Goal: Transaction & Acquisition: Purchase product/service

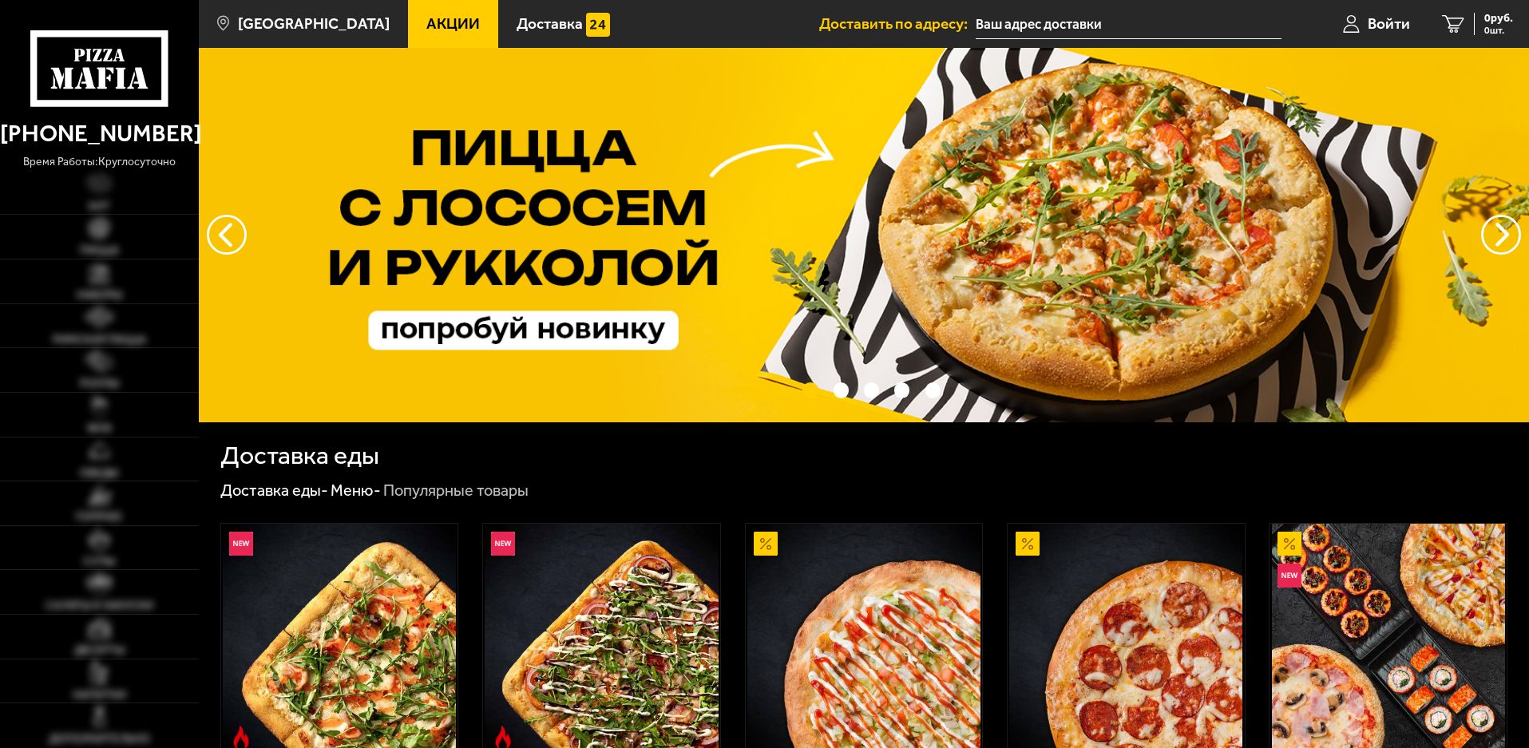
type input "[STREET_ADDRESS]"
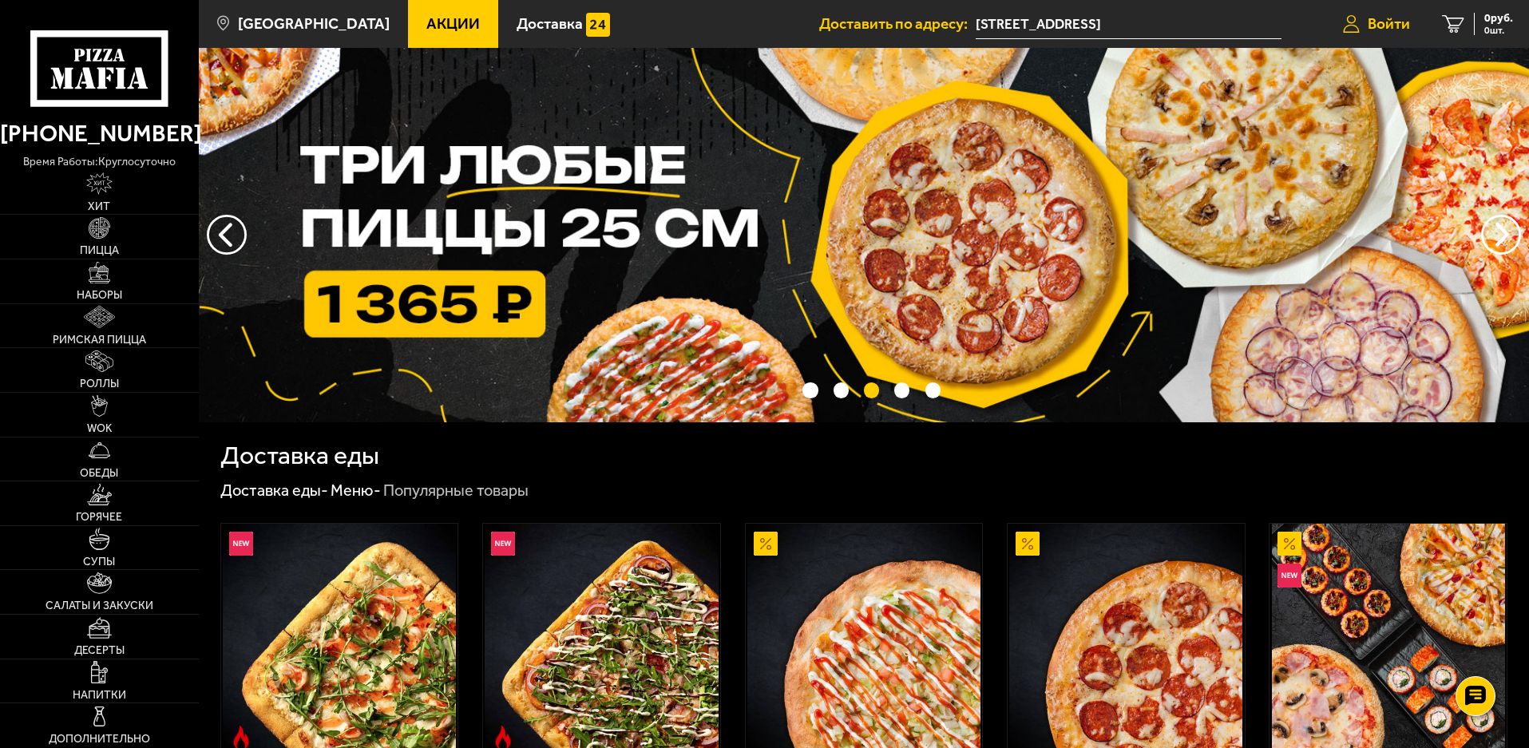
click at [1389, 27] on span "Войти" at bounding box center [1389, 23] width 42 height 15
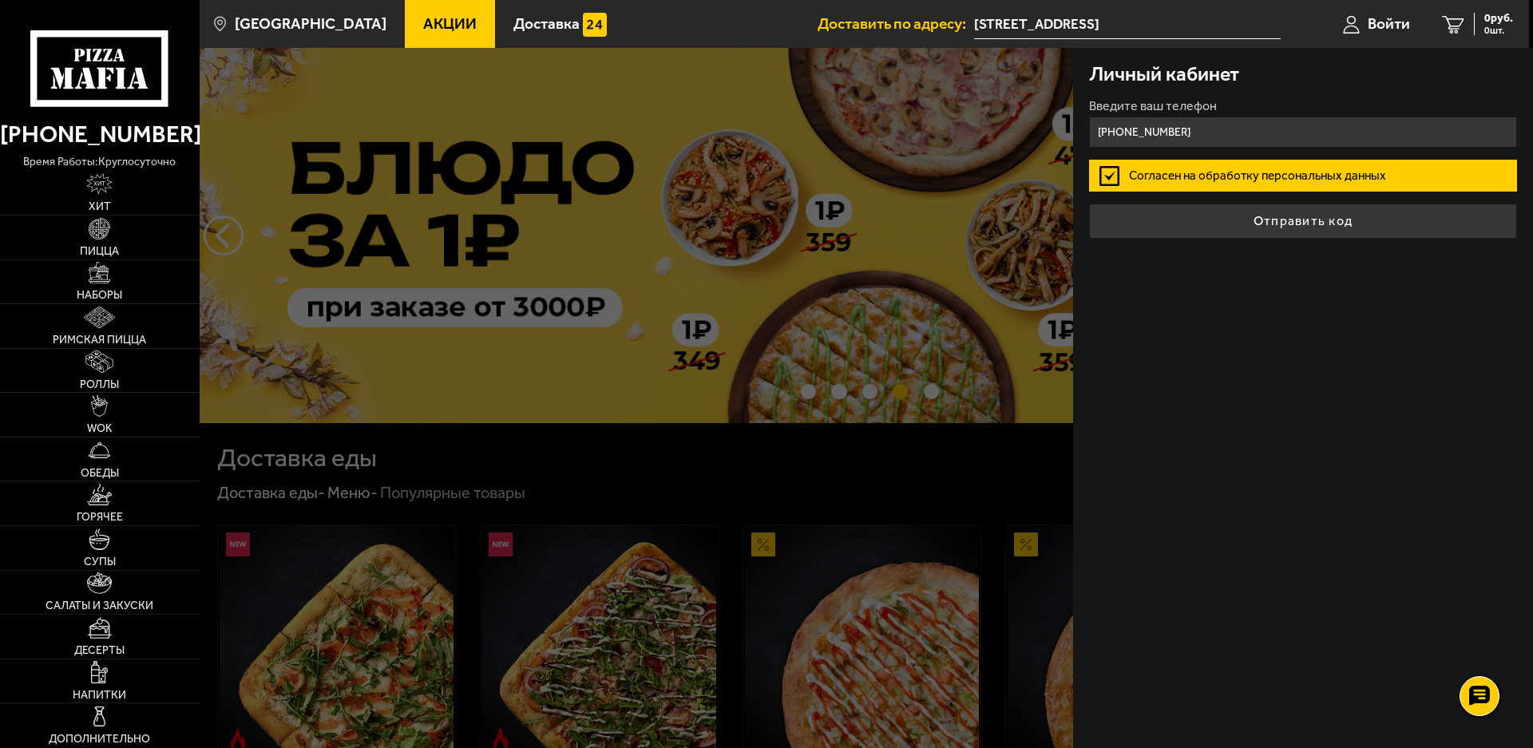
type input "[PHONE_NUMBER]"
click at [1089, 204] on button "Отправить код" at bounding box center [1303, 221] width 428 height 35
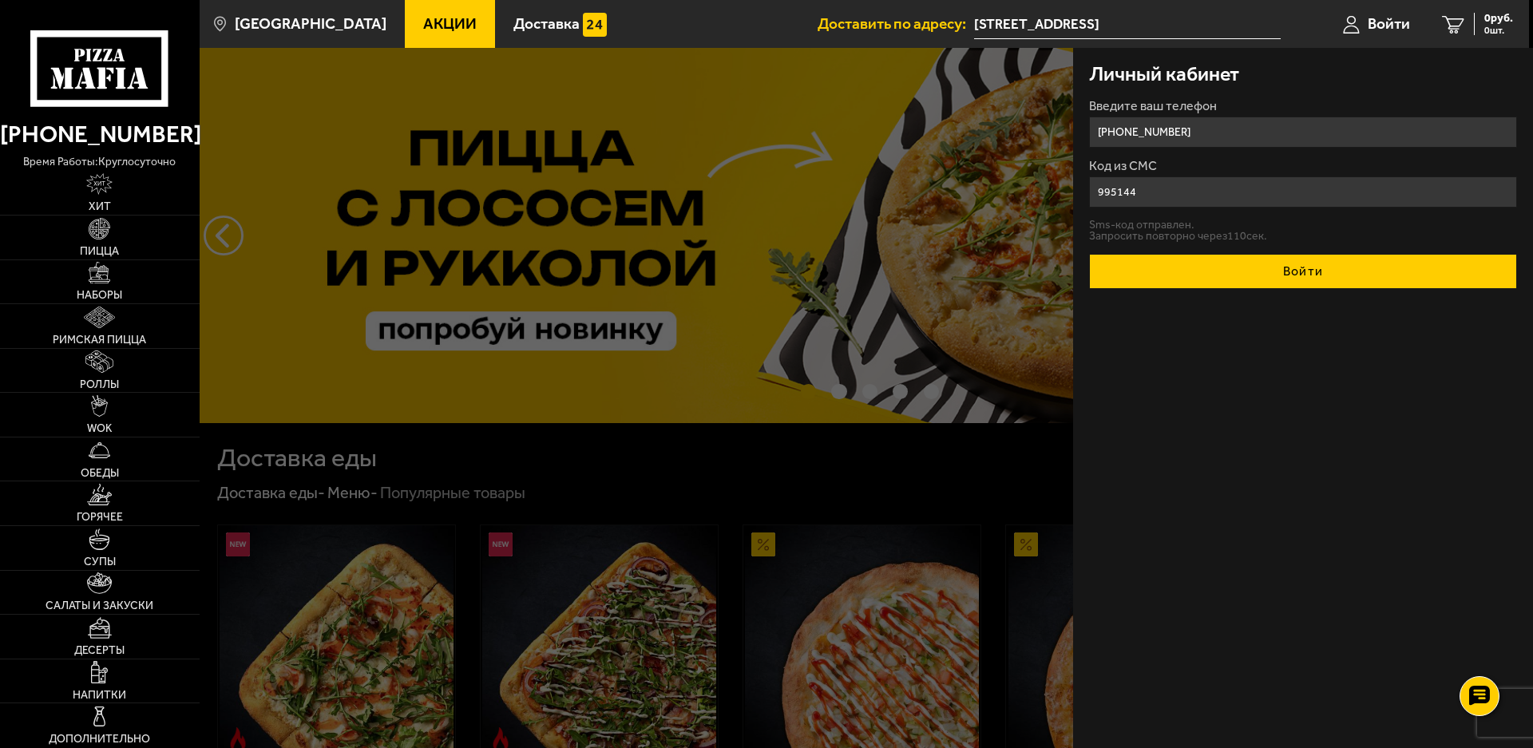
type input "995144"
click at [1089, 254] on button "Войти" at bounding box center [1303, 271] width 428 height 35
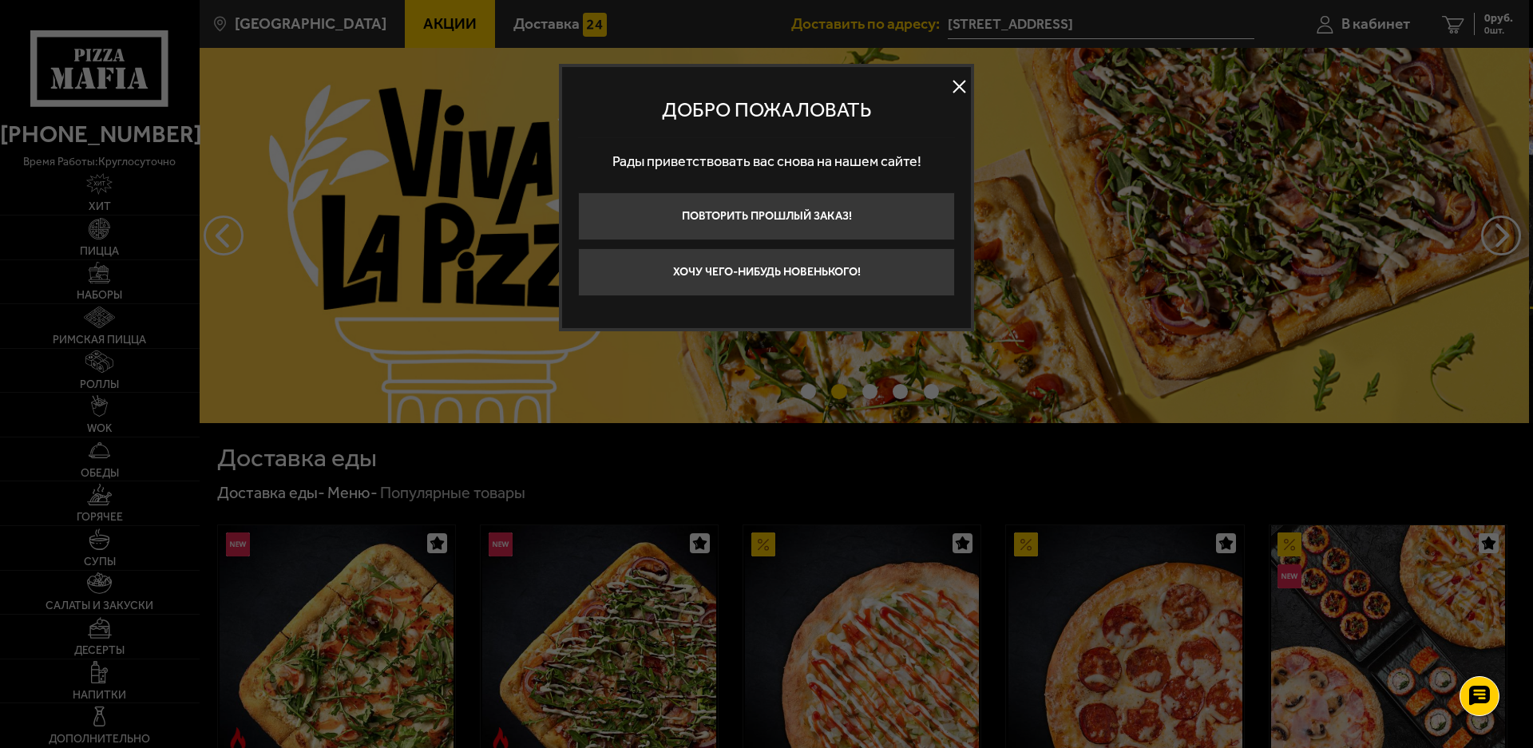
click at [953, 88] on button at bounding box center [959, 87] width 24 height 24
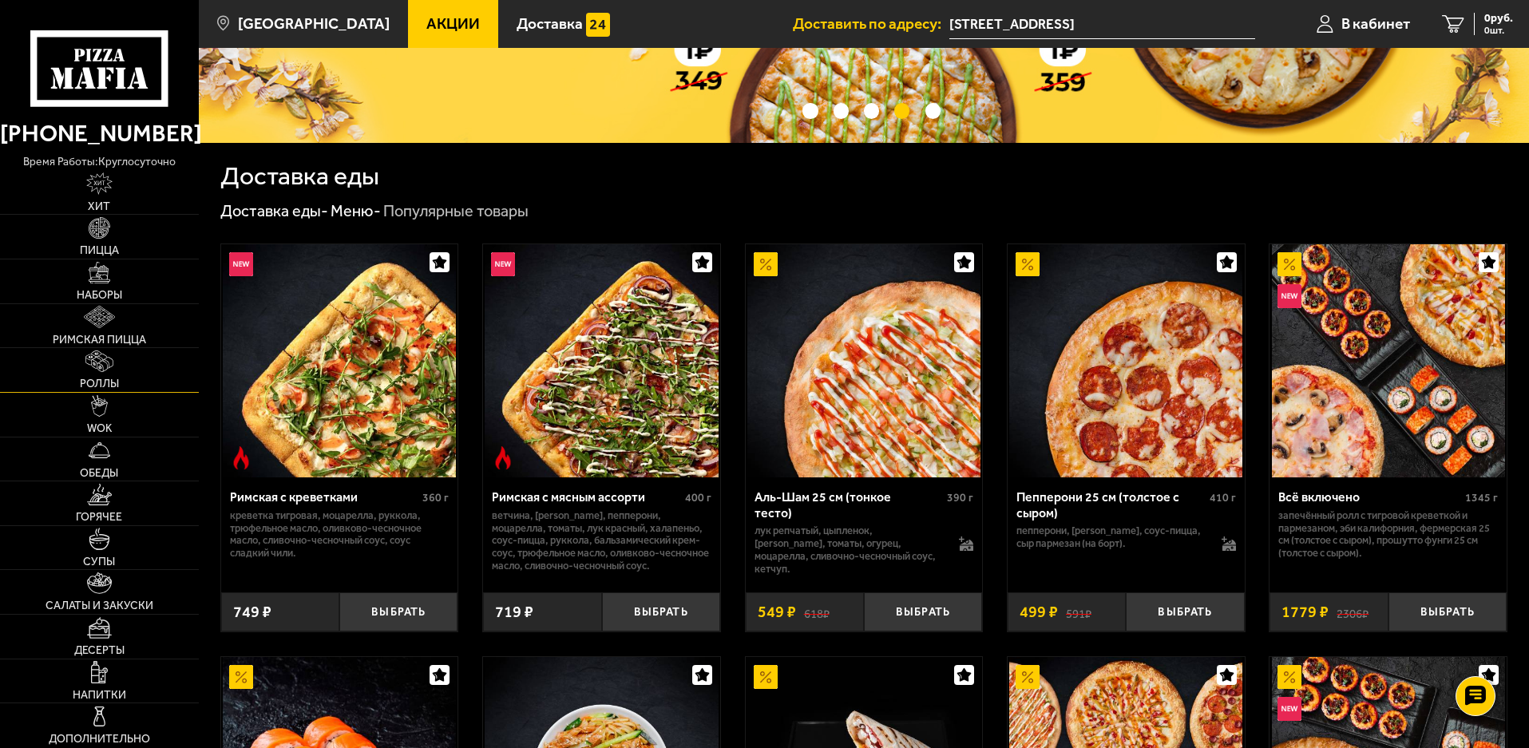
scroll to position [240, 0]
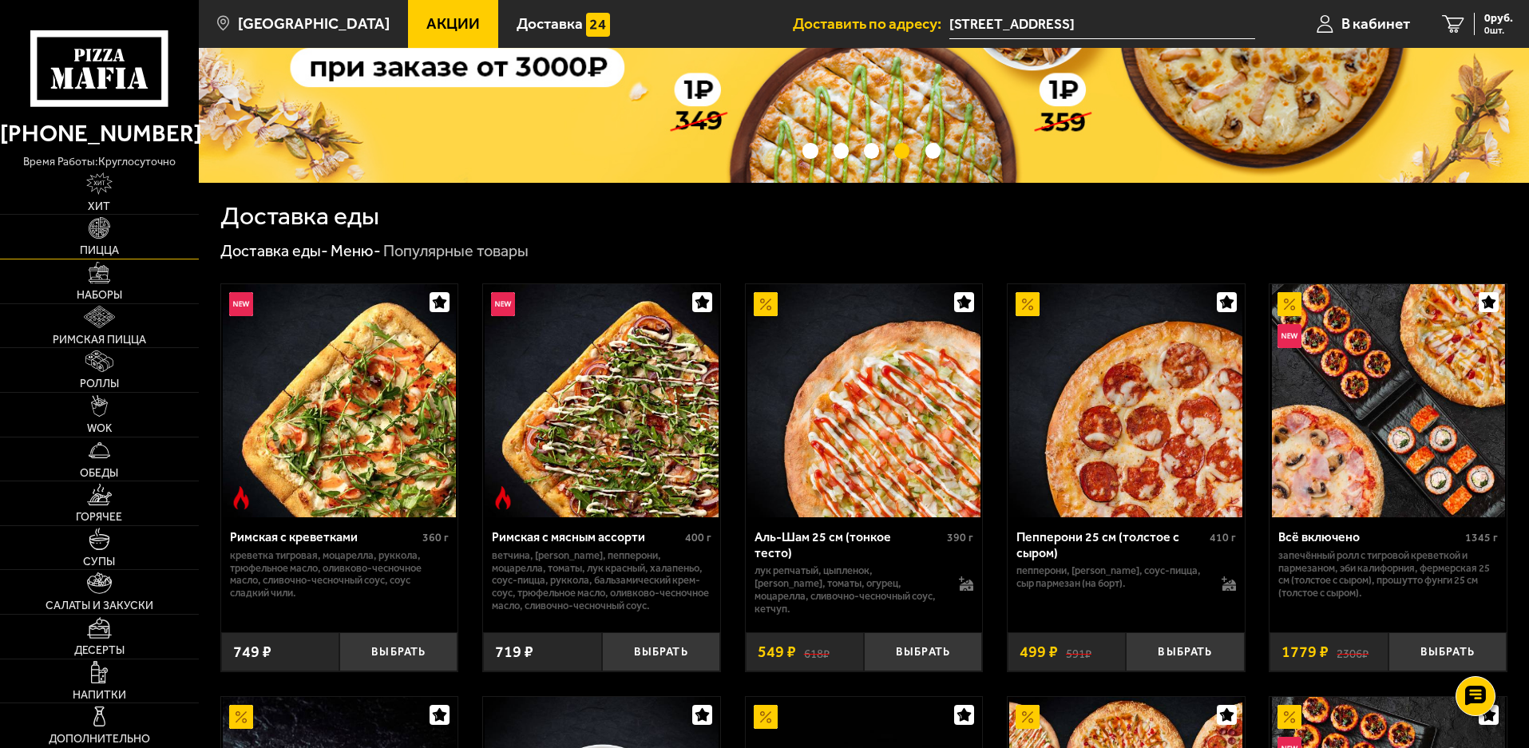
click at [87, 237] on link "Пицца" at bounding box center [99, 237] width 199 height 44
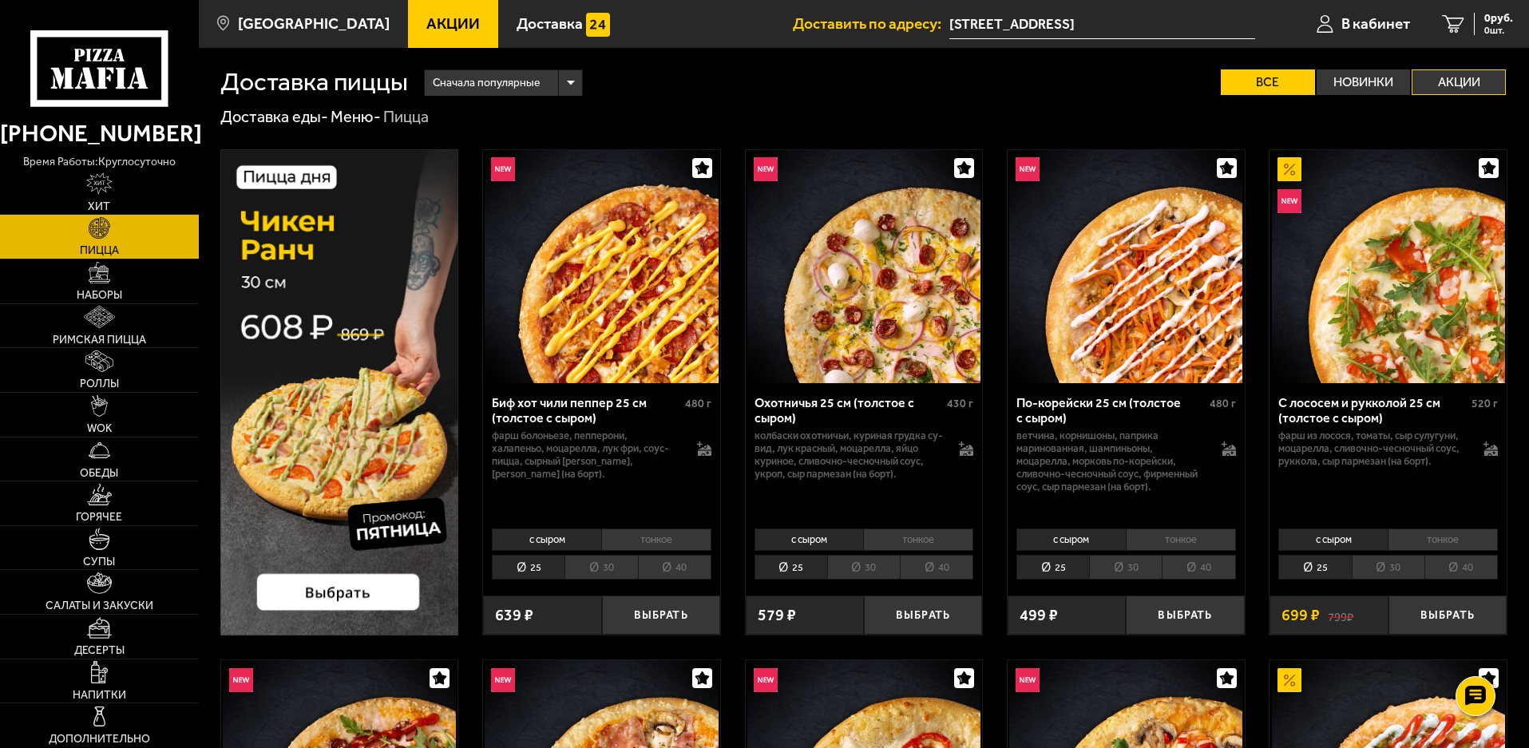
click at [1475, 86] on label "Акции" at bounding box center [1459, 82] width 94 height 26
click at [0, 0] on input "Акции" at bounding box center [0, 0] width 0 height 0
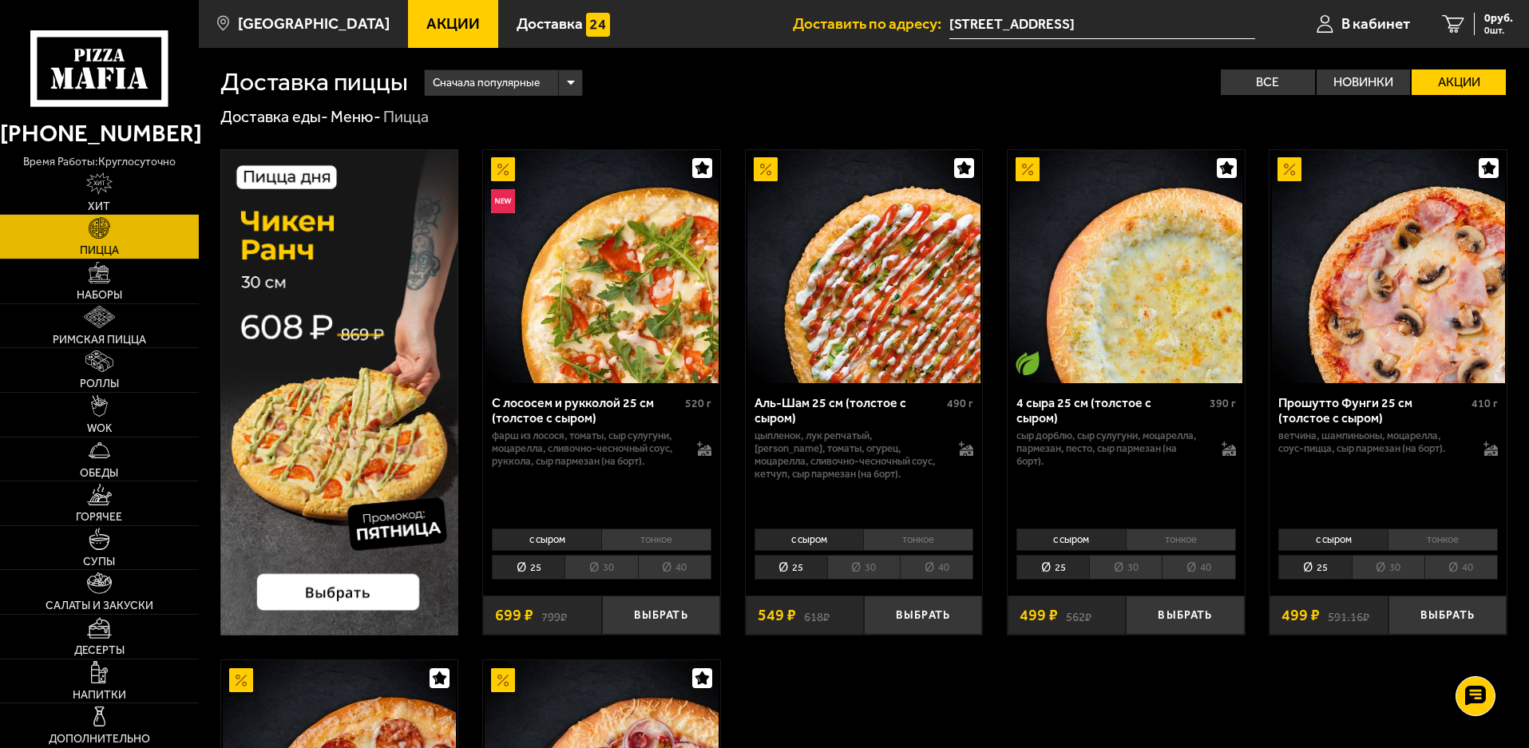
click at [1141, 566] on li "30" at bounding box center [1125, 567] width 73 height 25
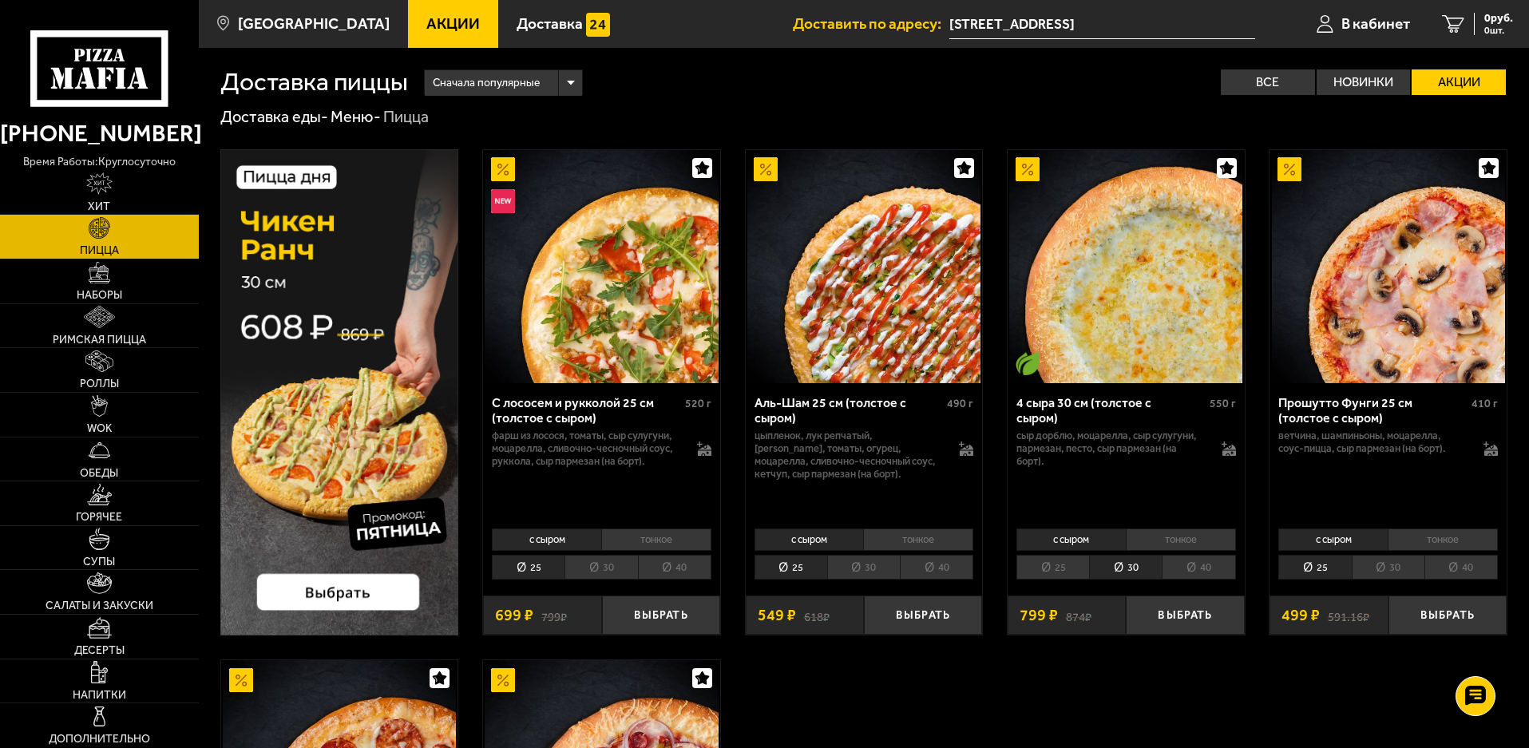
click at [1060, 565] on li "25" at bounding box center [1052, 567] width 73 height 25
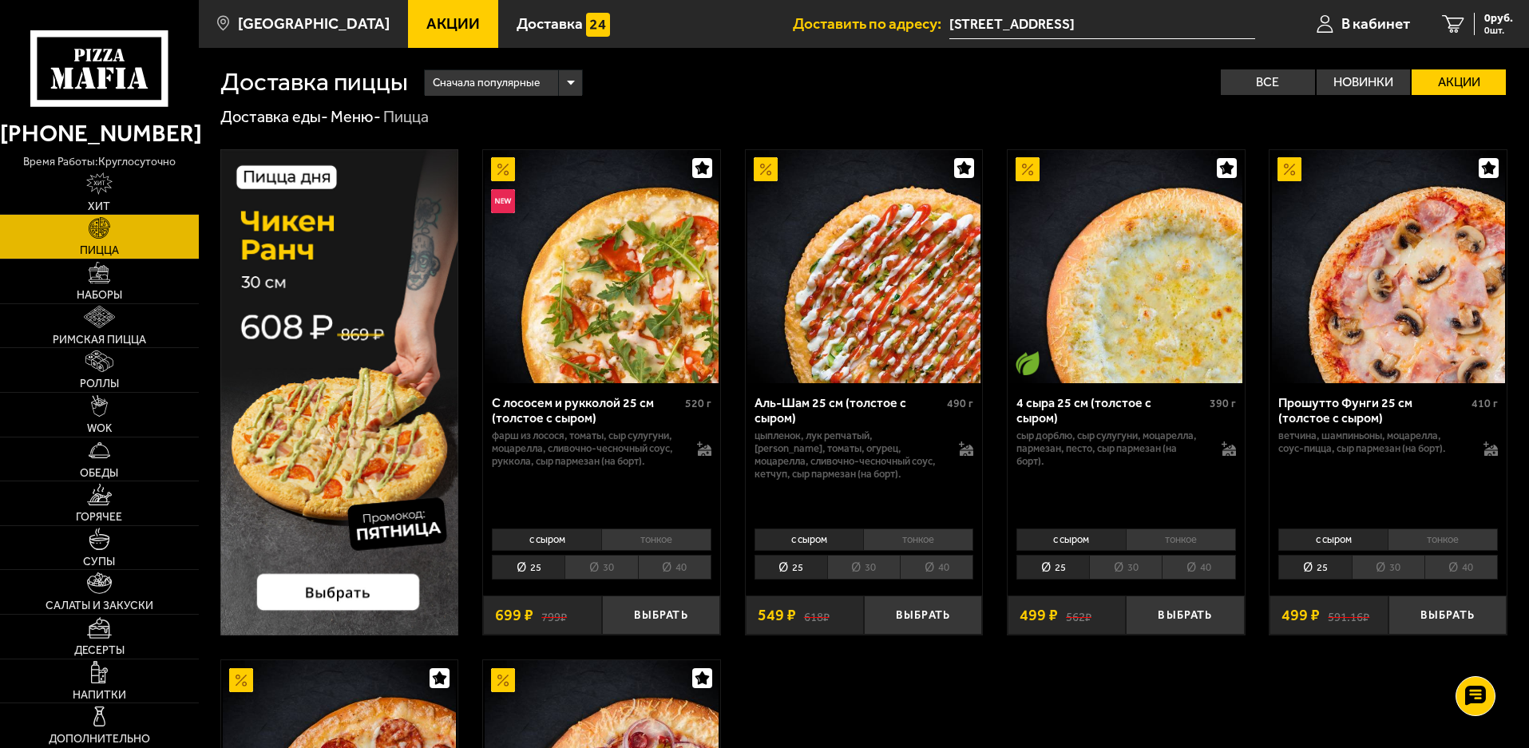
click at [787, 559] on li "25" at bounding box center [791, 567] width 73 height 25
click at [789, 569] on li "25" at bounding box center [791, 567] width 73 height 25
click at [571, 87] on div "Сначала популярные" at bounding box center [503, 83] width 157 height 26
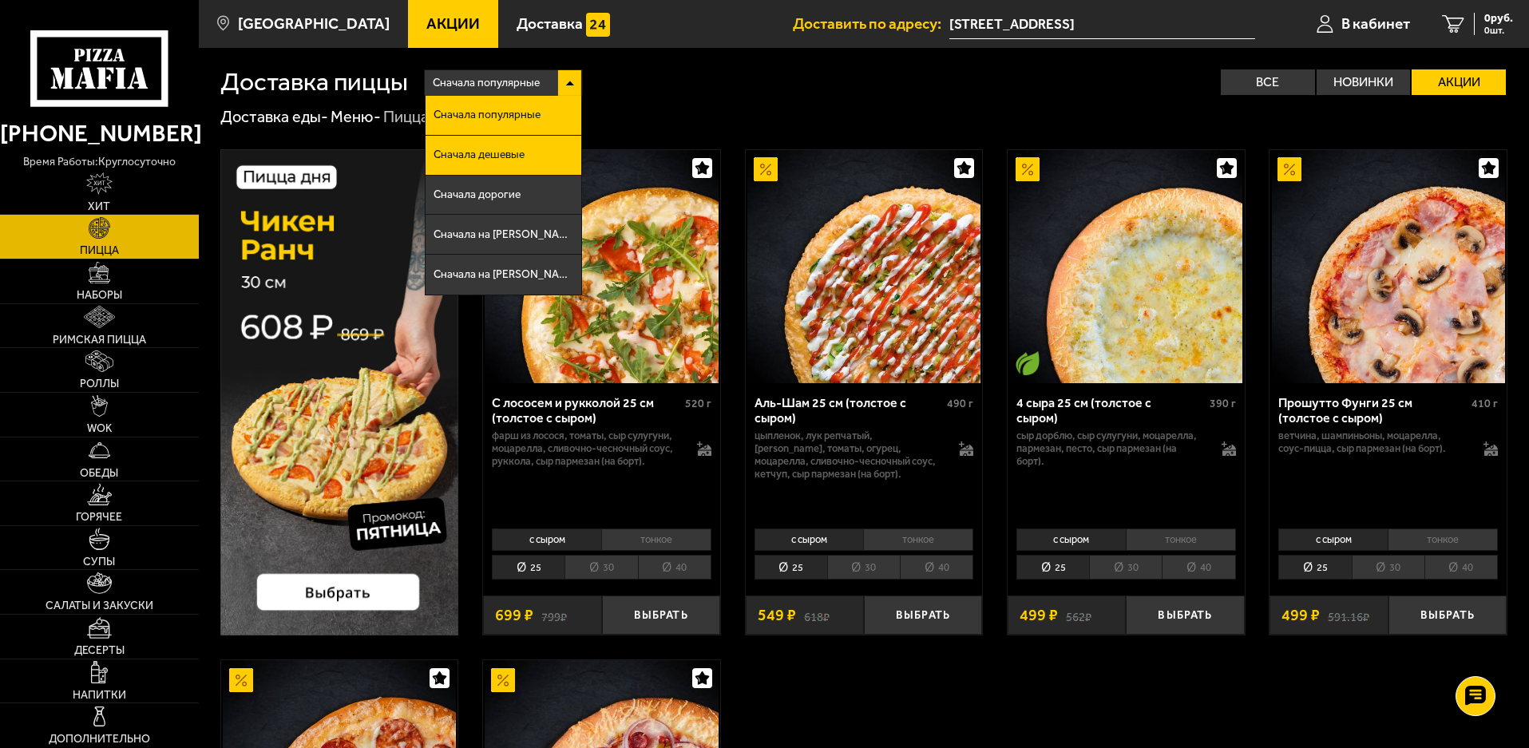
click at [536, 160] on li "Сначала дешевые" at bounding box center [504, 156] width 156 height 40
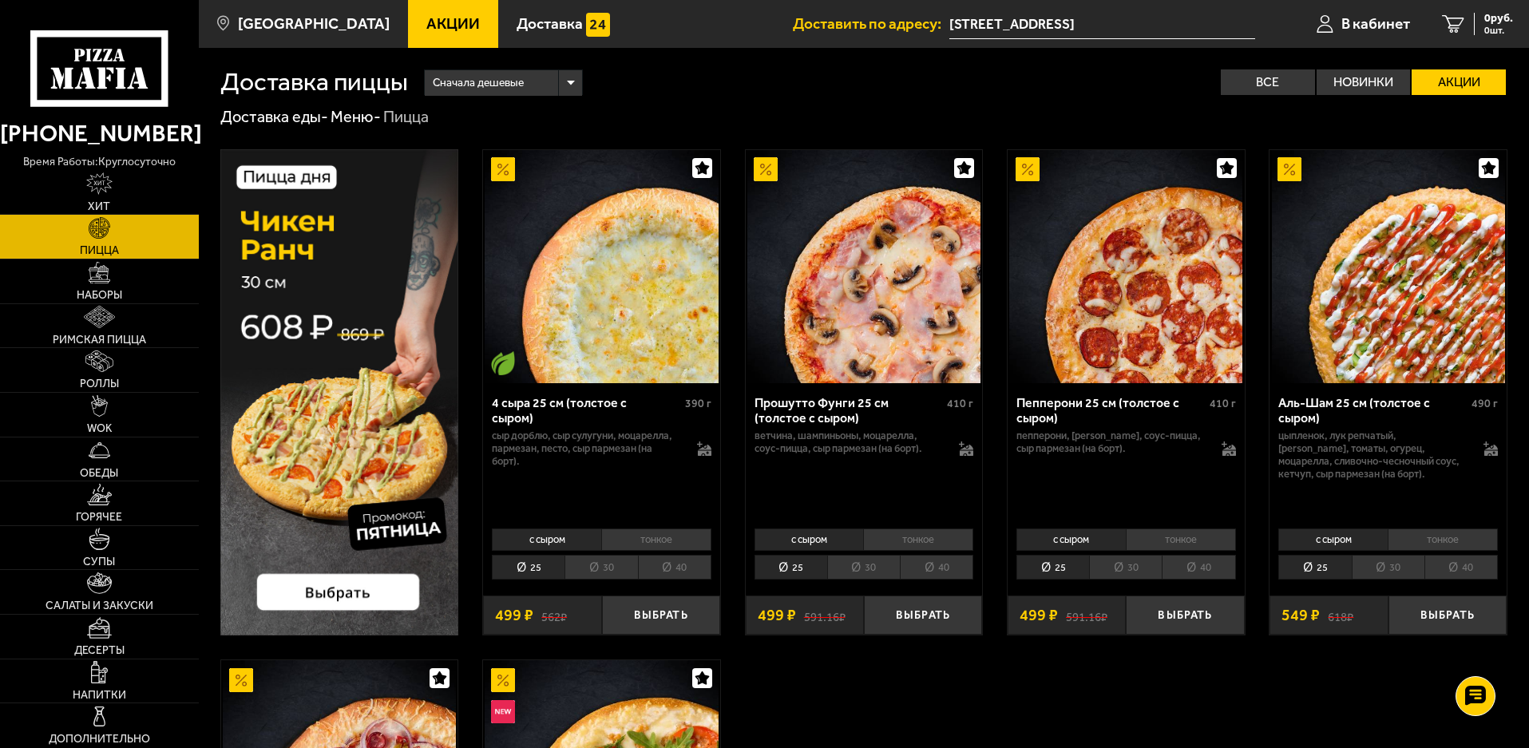
click at [1044, 725] on div "4 сыра 25 см (толстое с сыром) 390 г сыр дорблю, сыр сулугуни, моцарелла, парме…" at bounding box center [864, 636] width 1330 height 1016
click at [1258, 81] on label "Все" at bounding box center [1268, 82] width 94 height 26
click at [0, 0] on input "Все" at bounding box center [0, 0] width 0 height 0
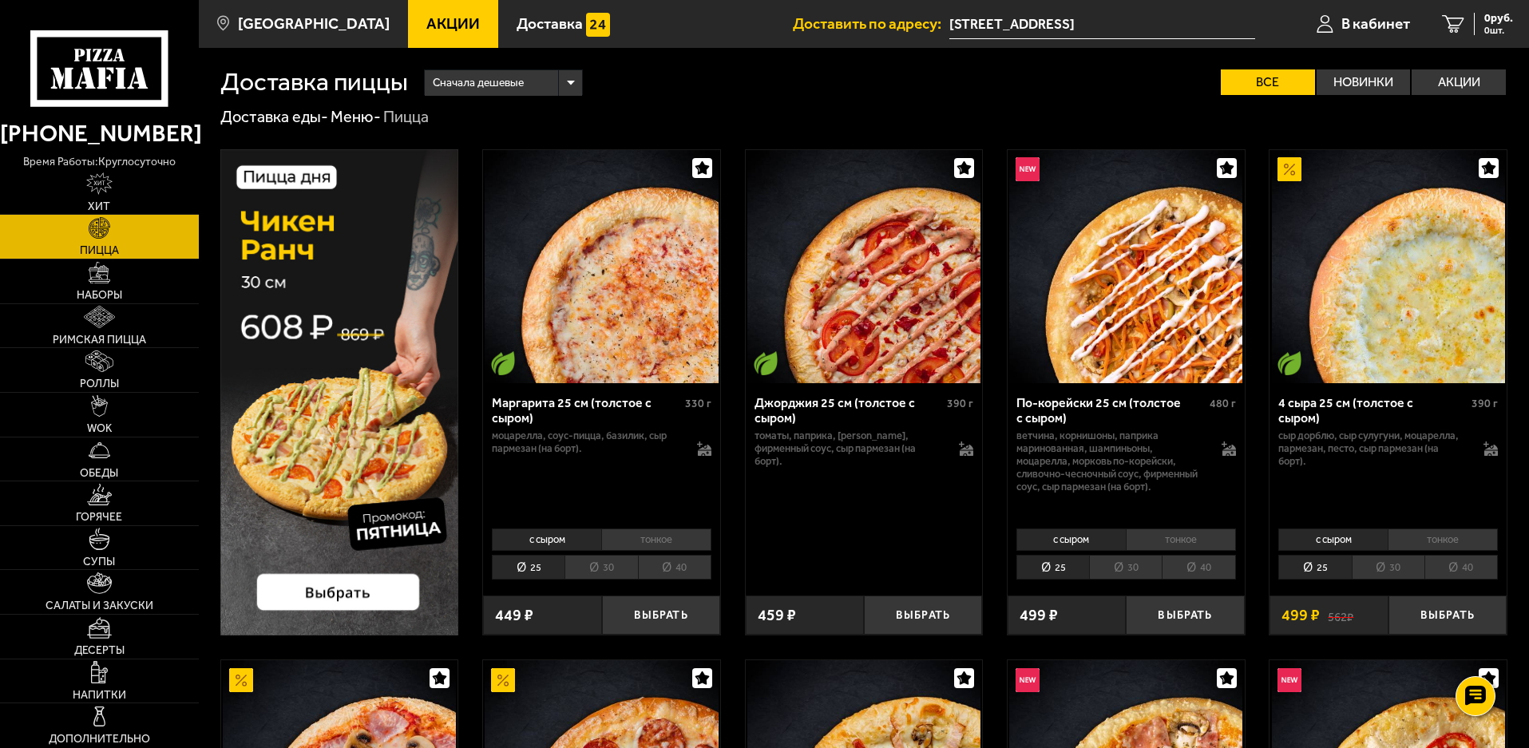
click at [426, 31] on span "Акции" at bounding box center [452, 23] width 53 height 15
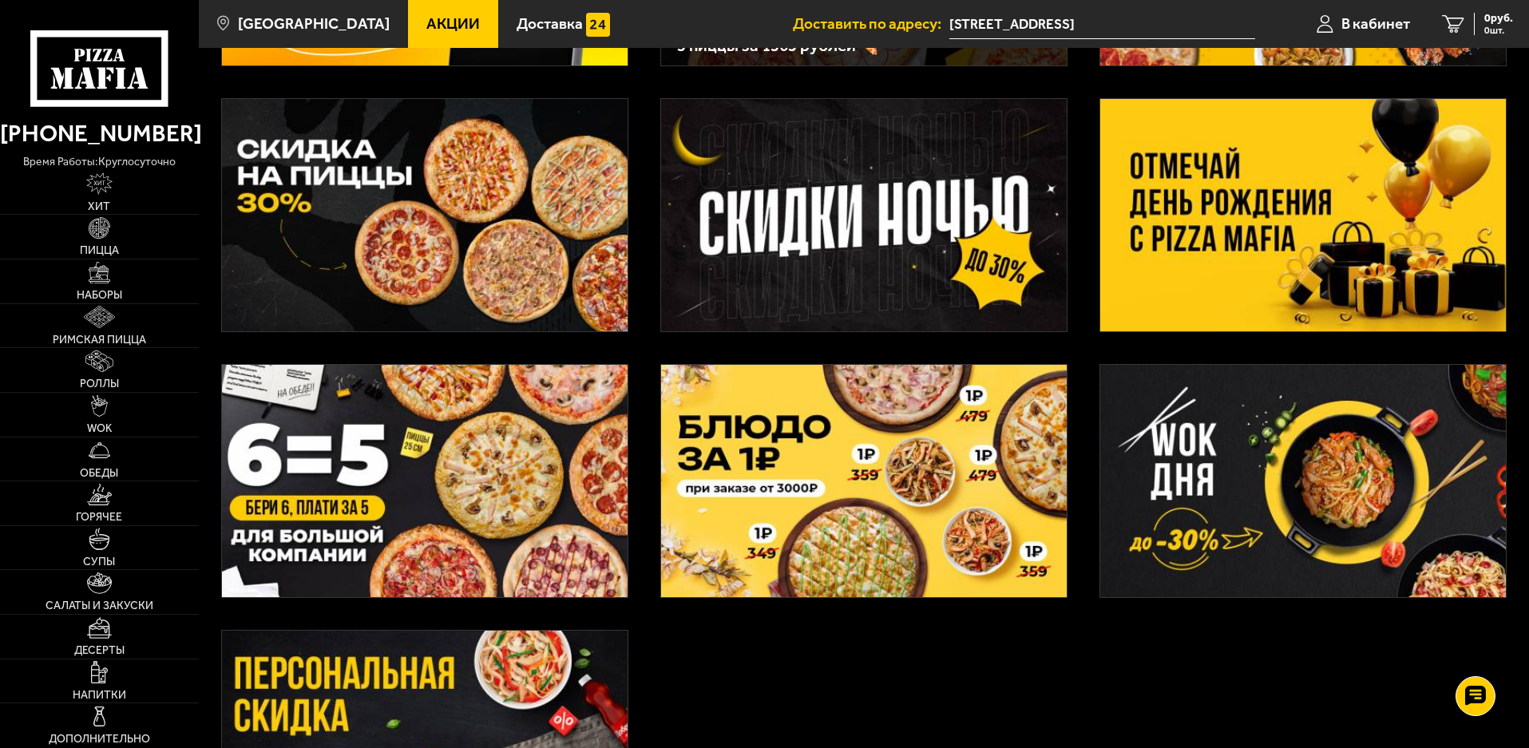
scroll to position [319, 0]
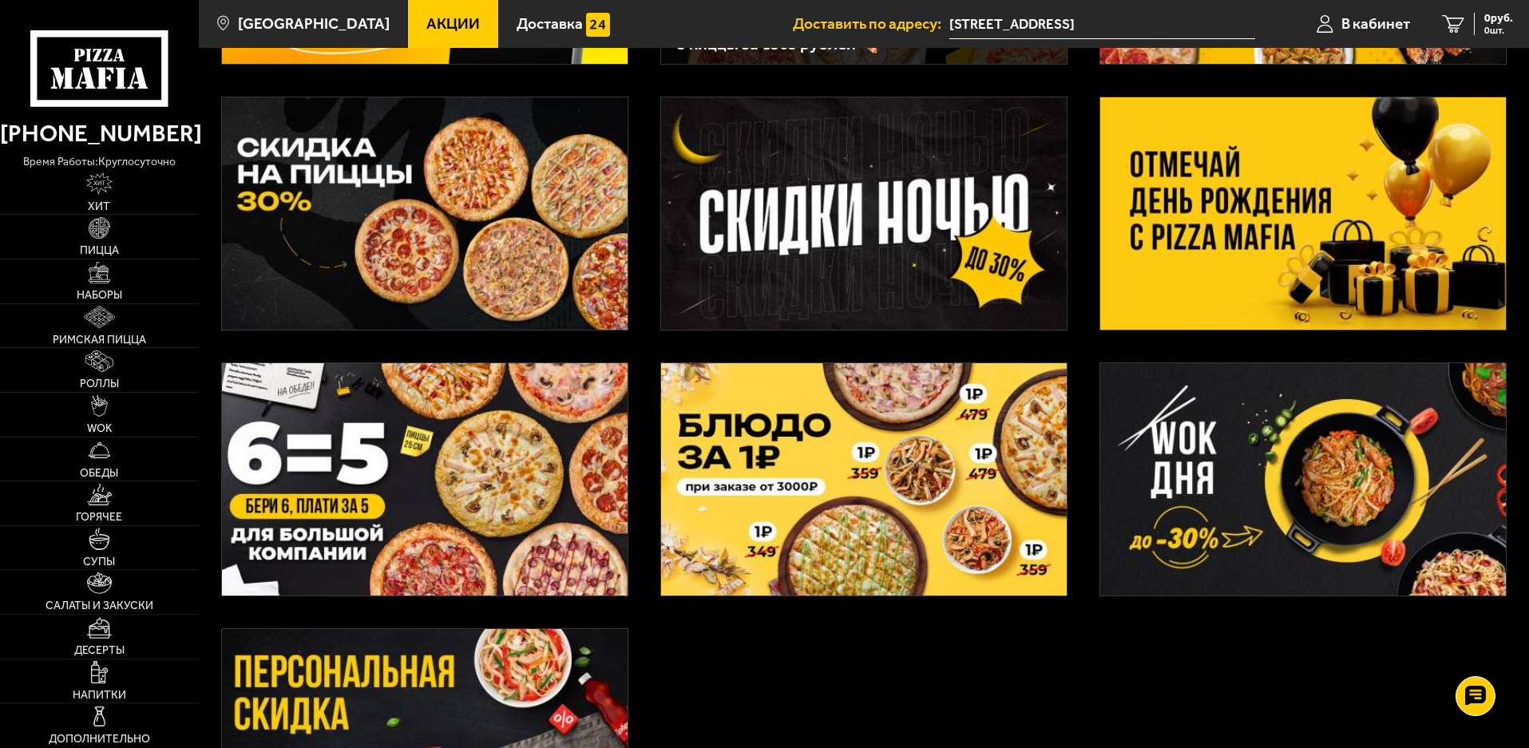
click at [422, 240] on img at bounding box center [425, 213] width 406 height 232
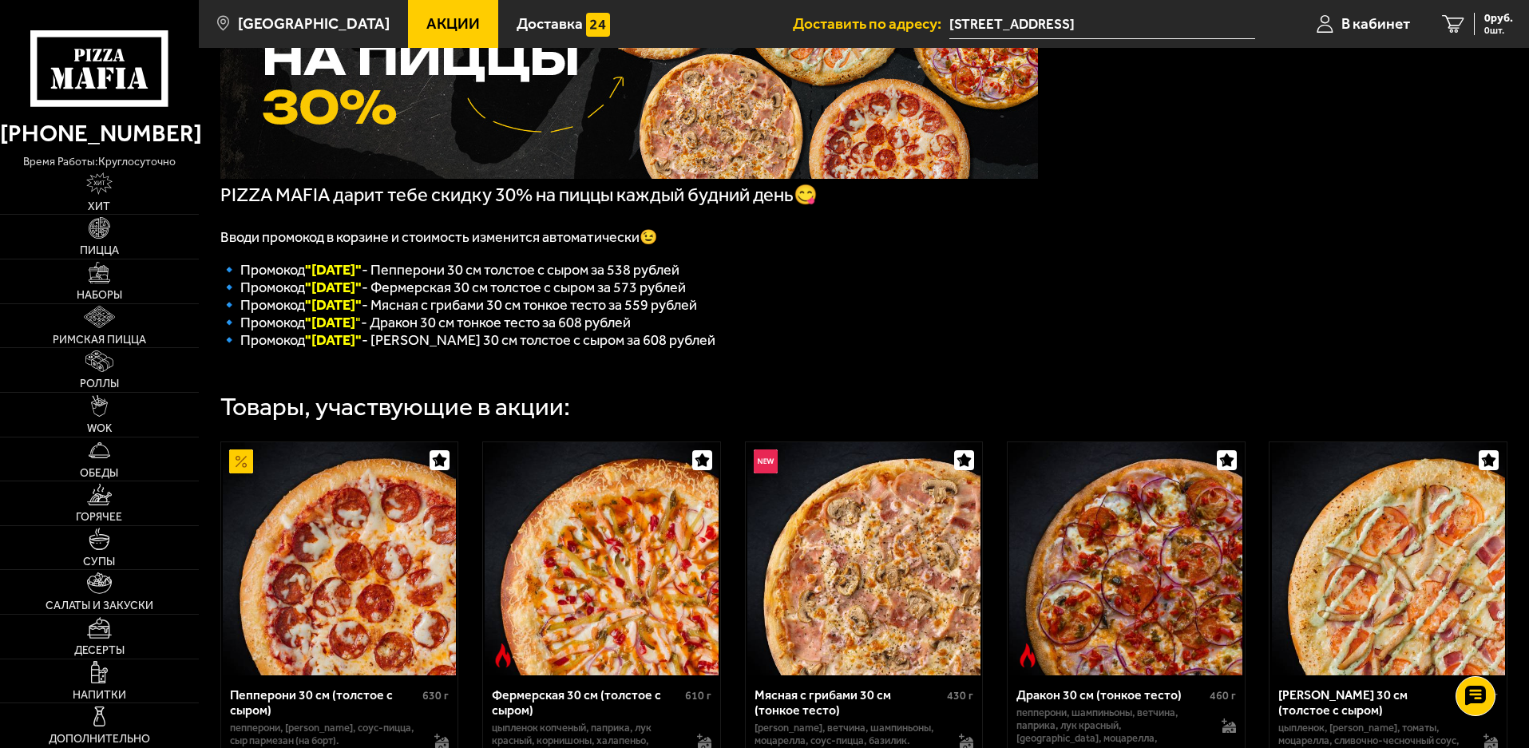
scroll to position [85, 0]
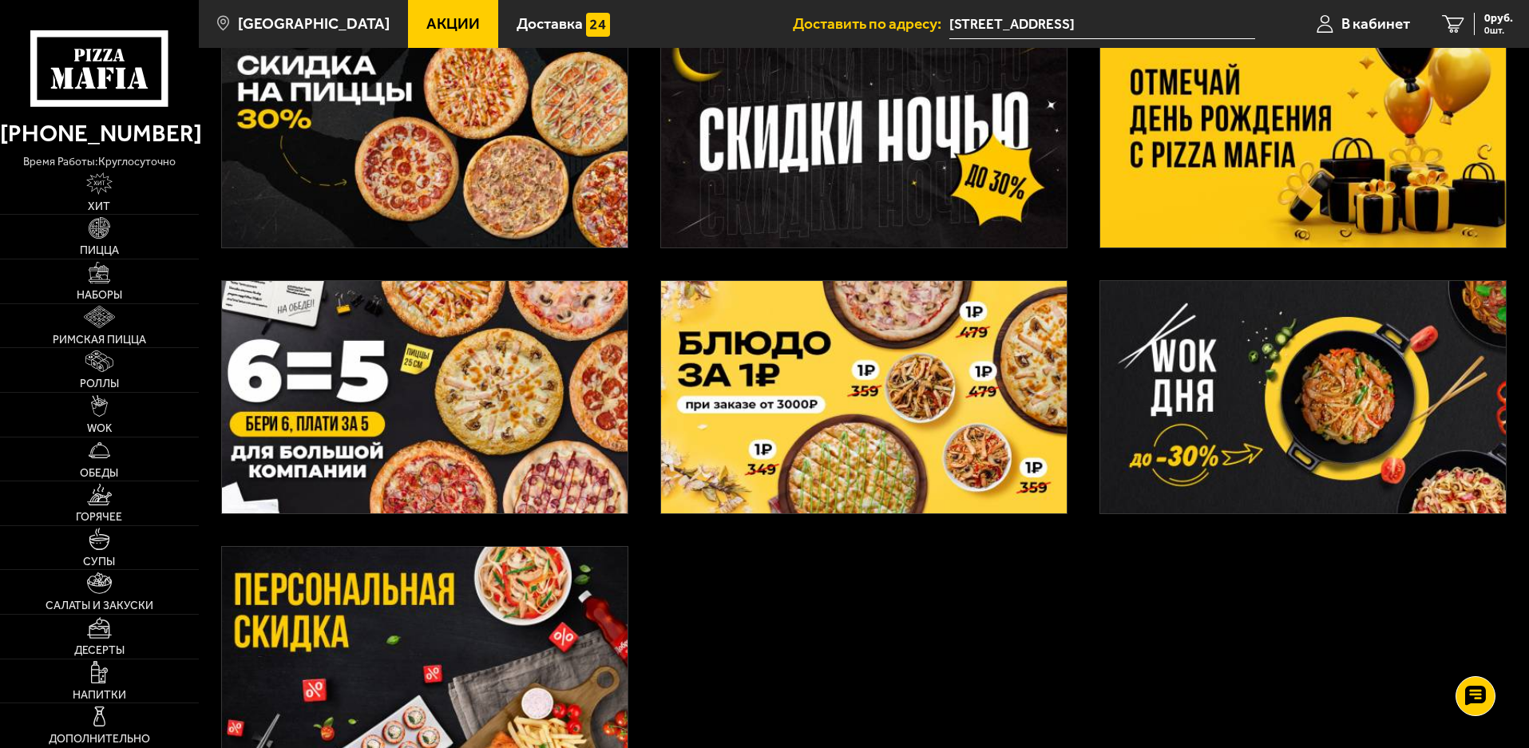
scroll to position [399, 0]
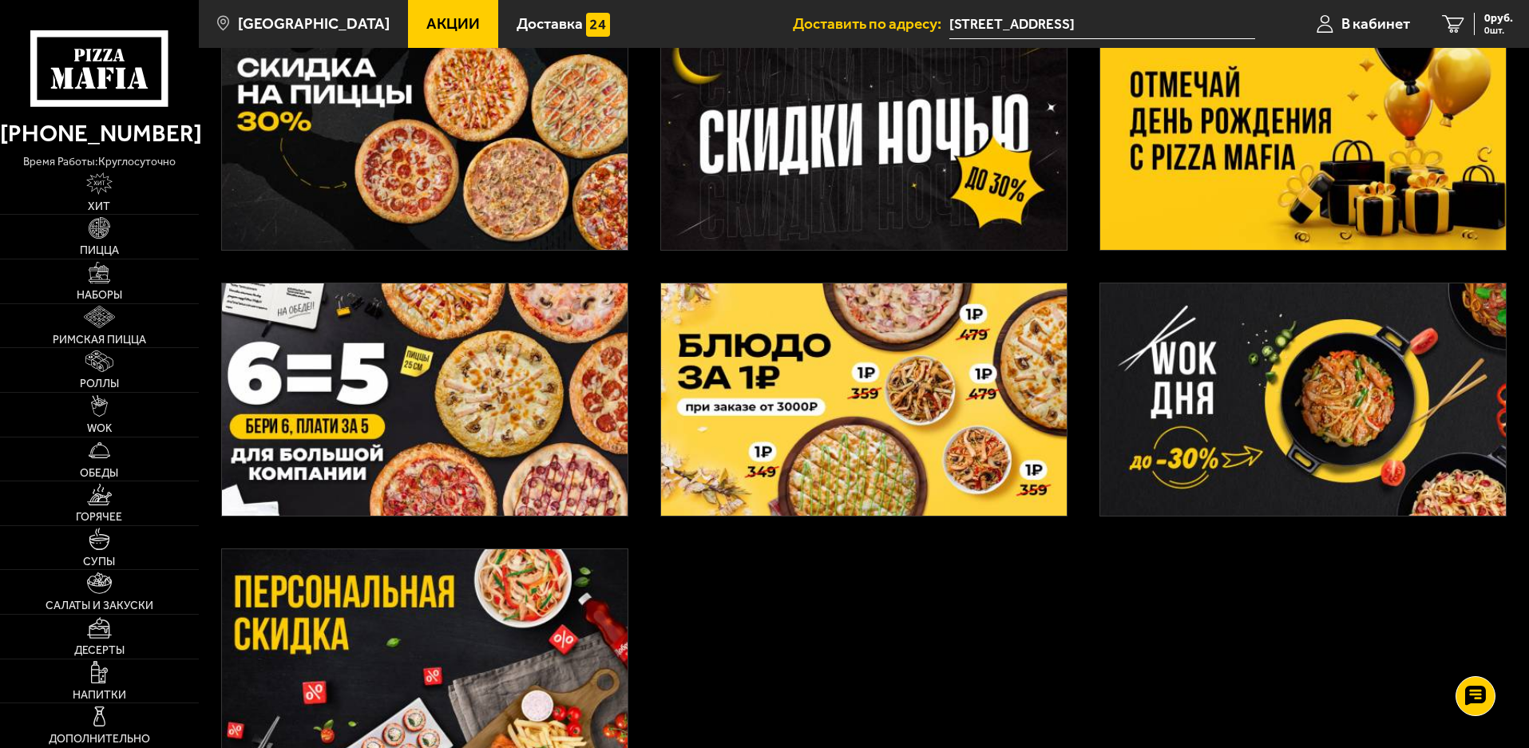
click at [315, 382] on img at bounding box center [425, 399] width 406 height 232
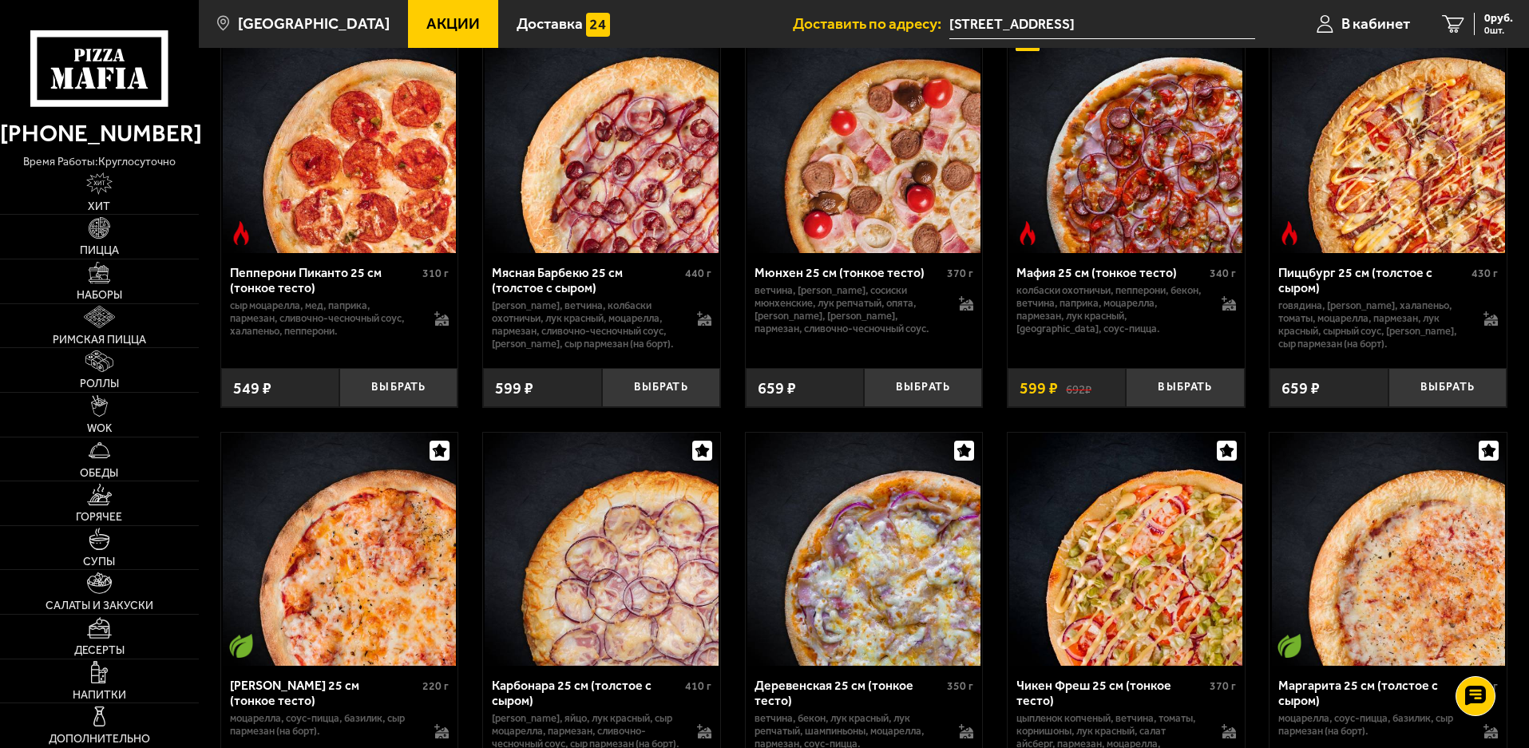
scroll to position [559, 0]
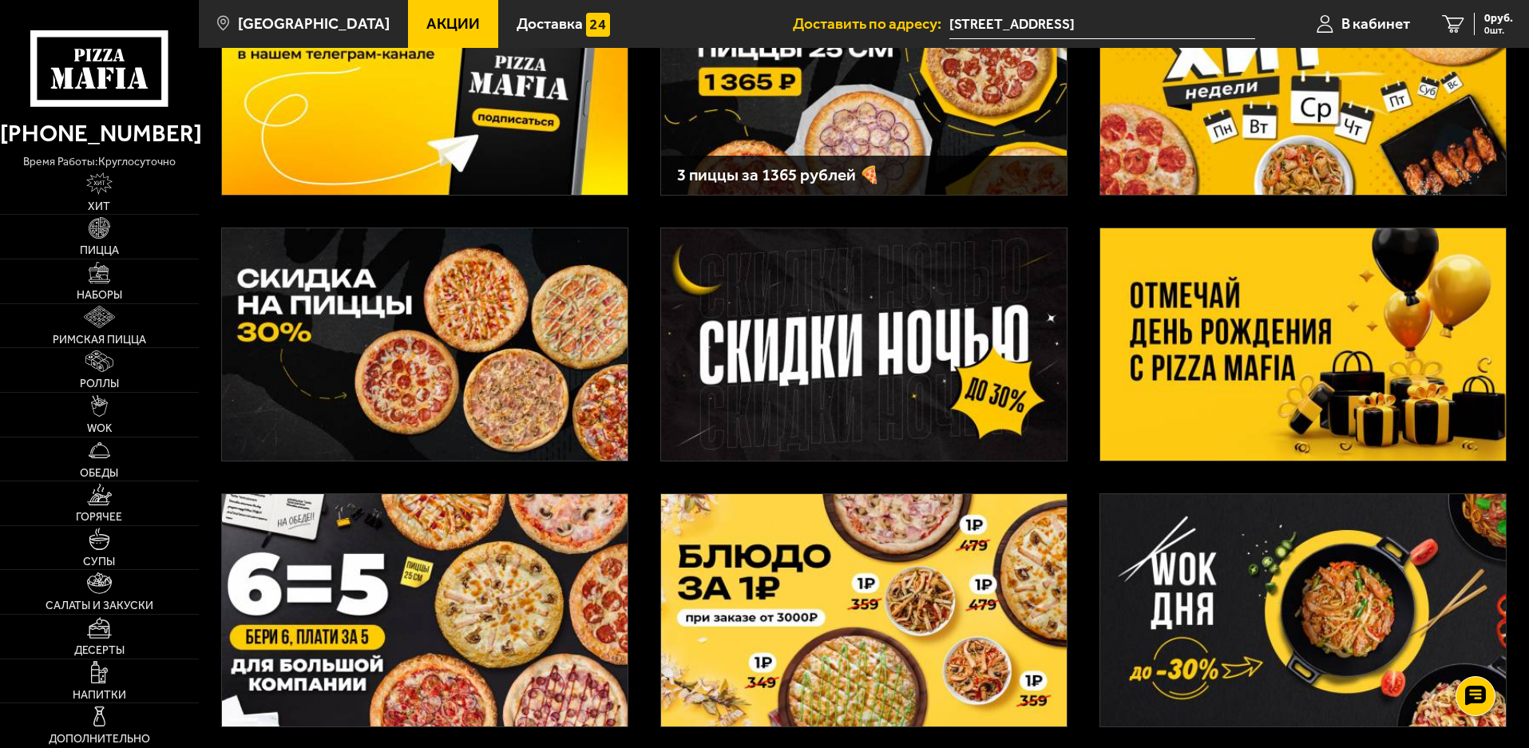
scroll to position [160, 0]
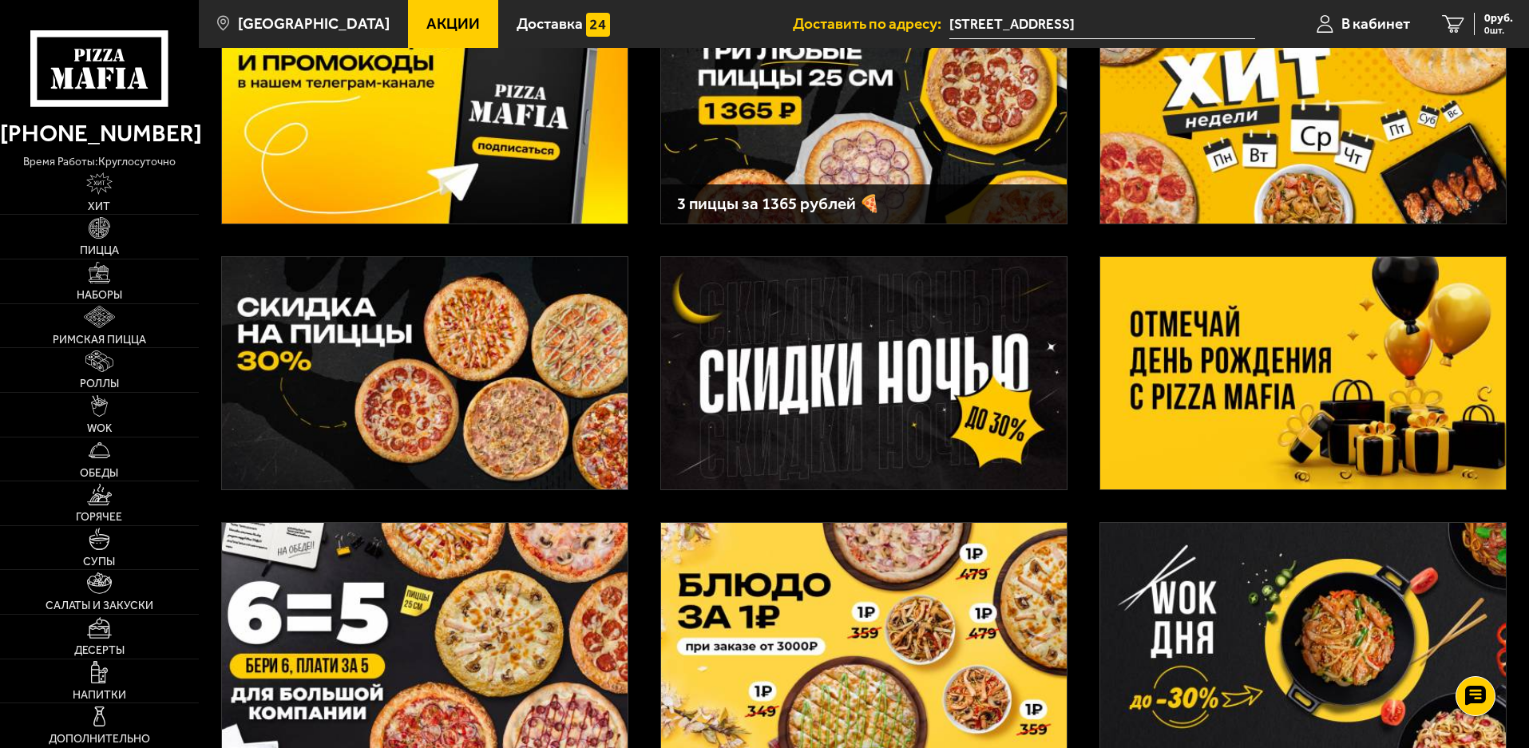
click at [1215, 389] on img at bounding box center [1303, 373] width 406 height 232
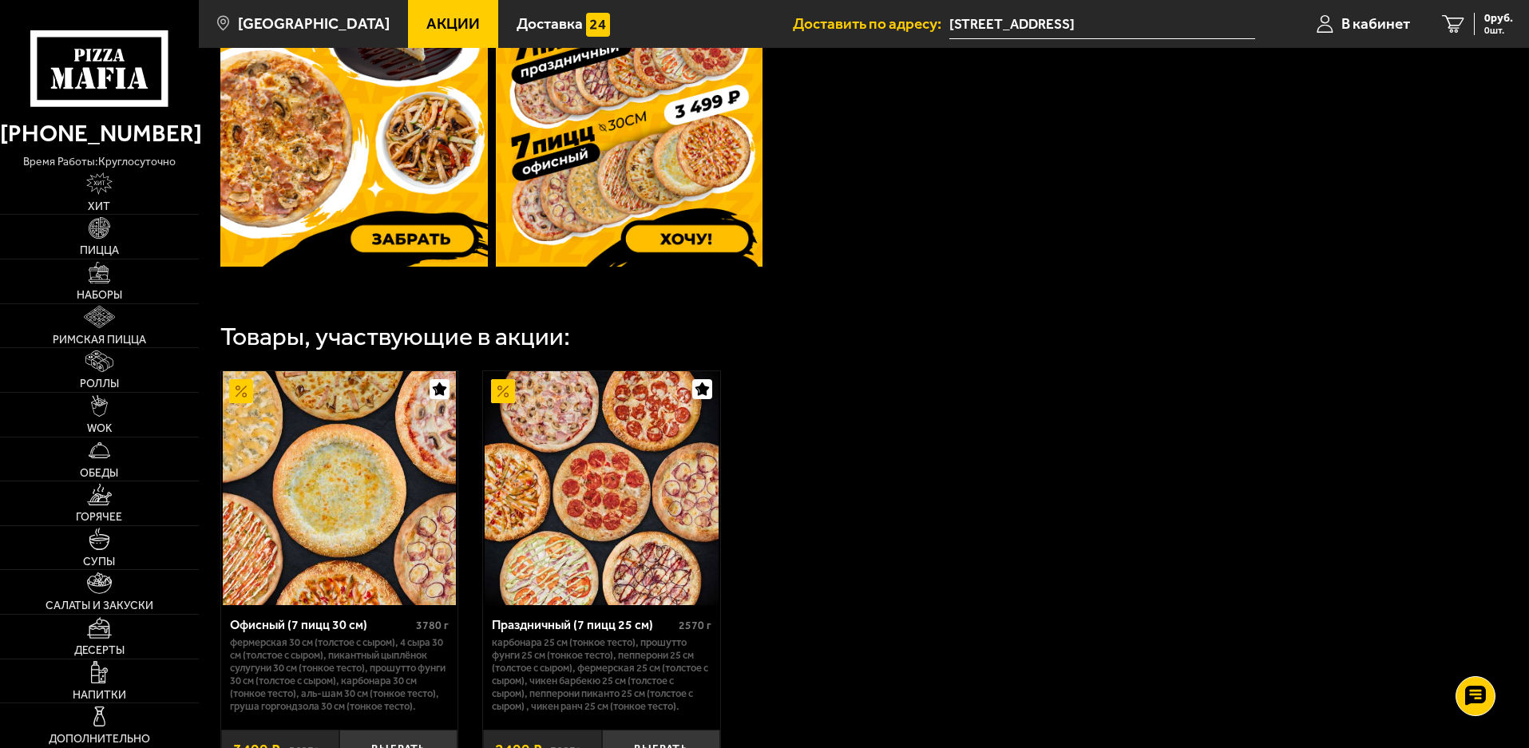
scroll to position [855, 0]
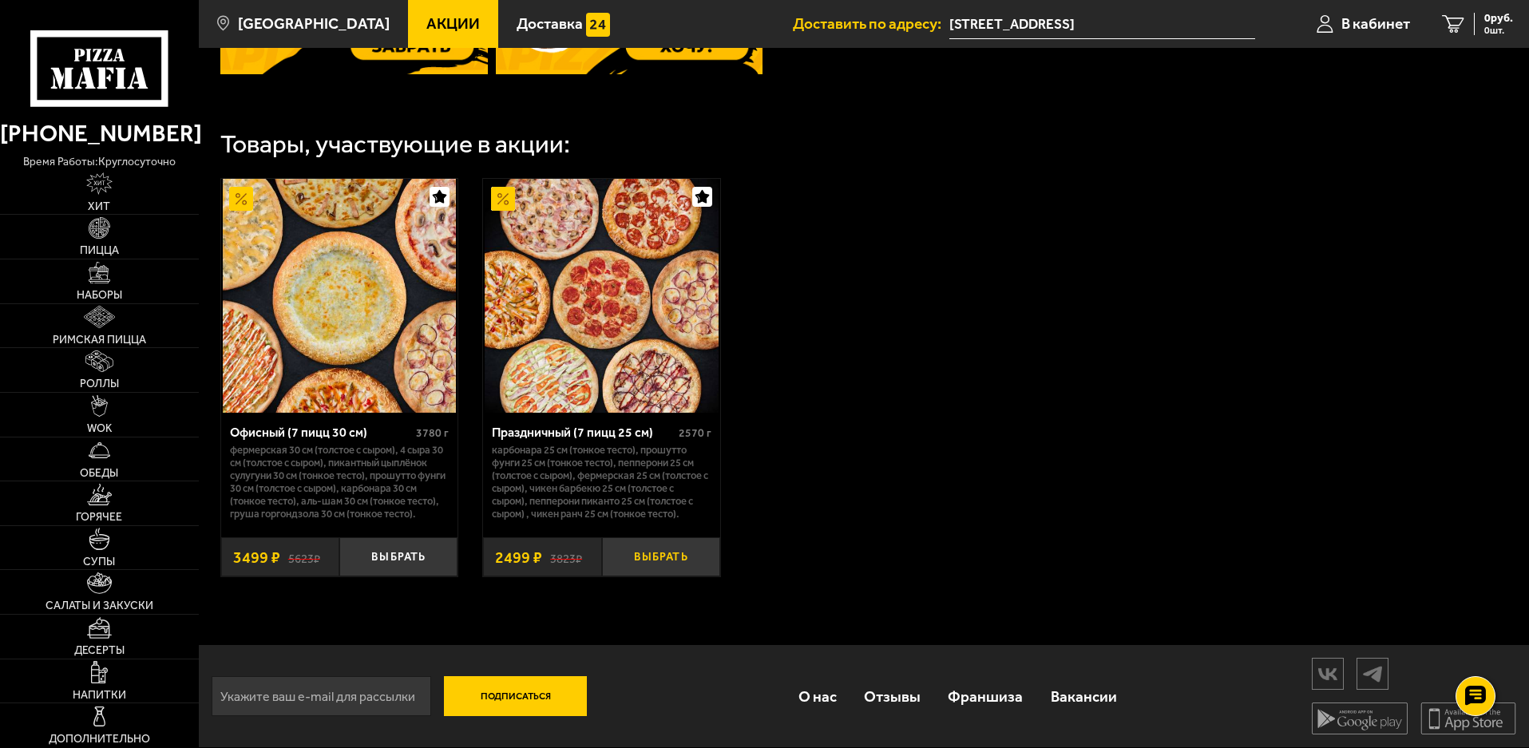
click at [668, 560] on button "Выбрать" at bounding box center [661, 556] width 118 height 39
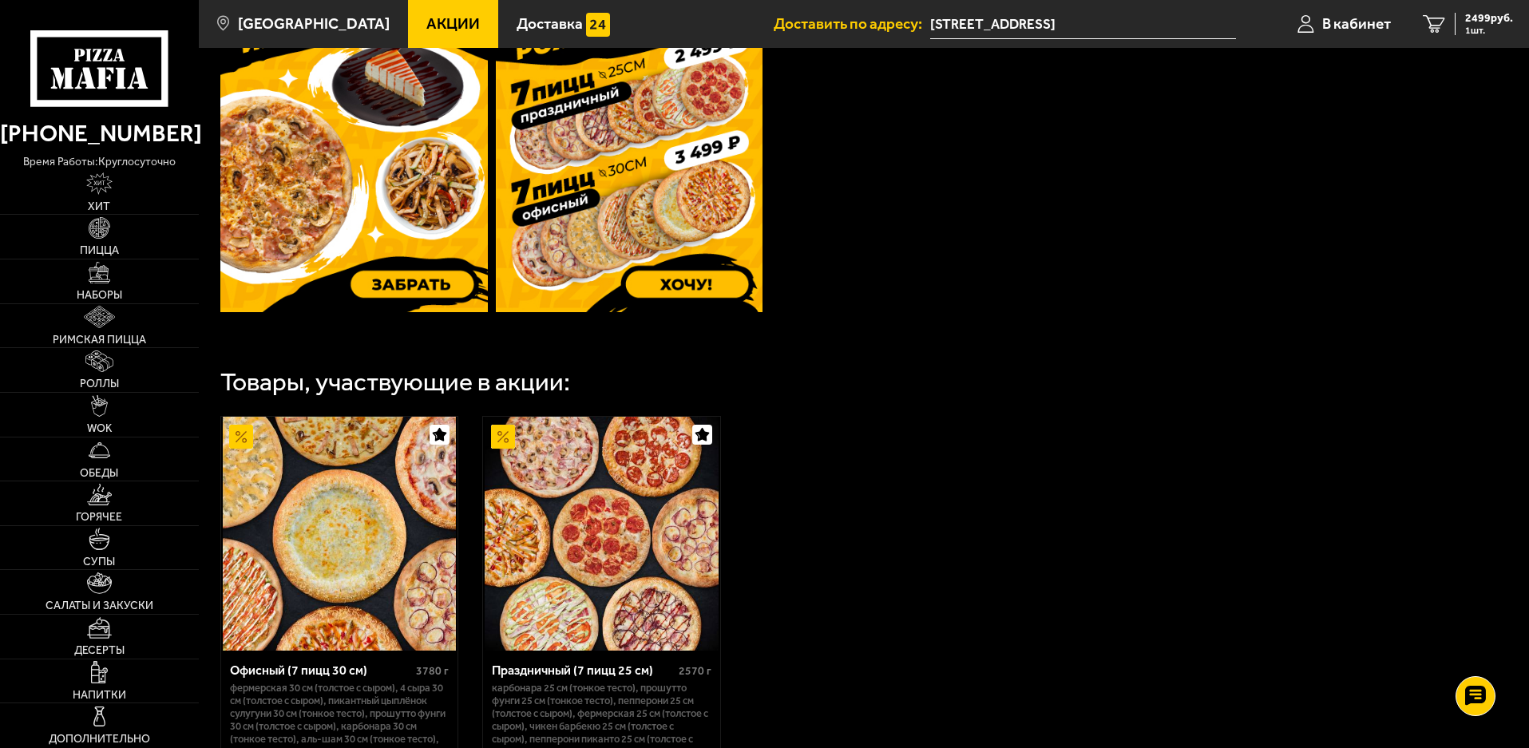
scroll to position [536, 0]
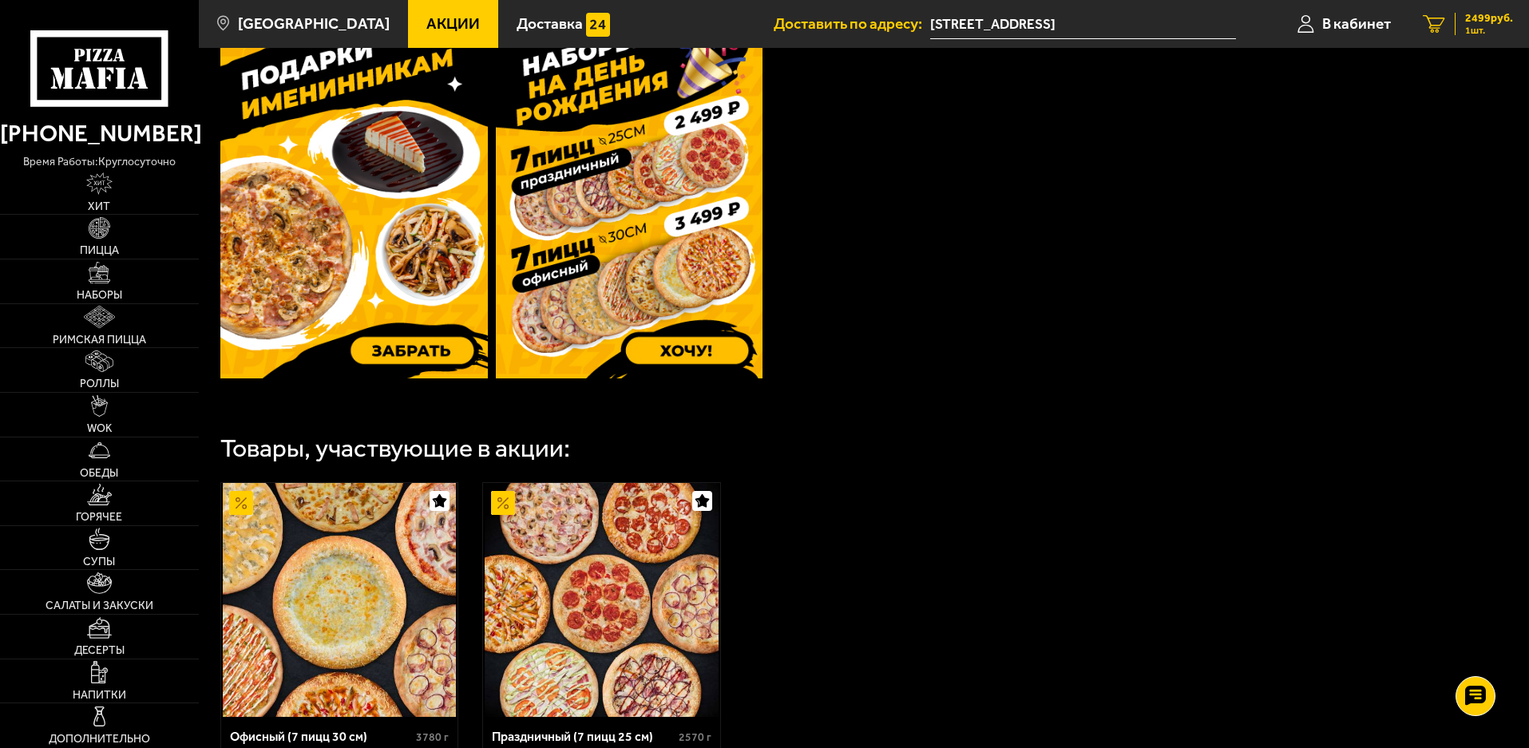
click at [1469, 26] on span "1 шт." at bounding box center [1489, 31] width 48 height 10
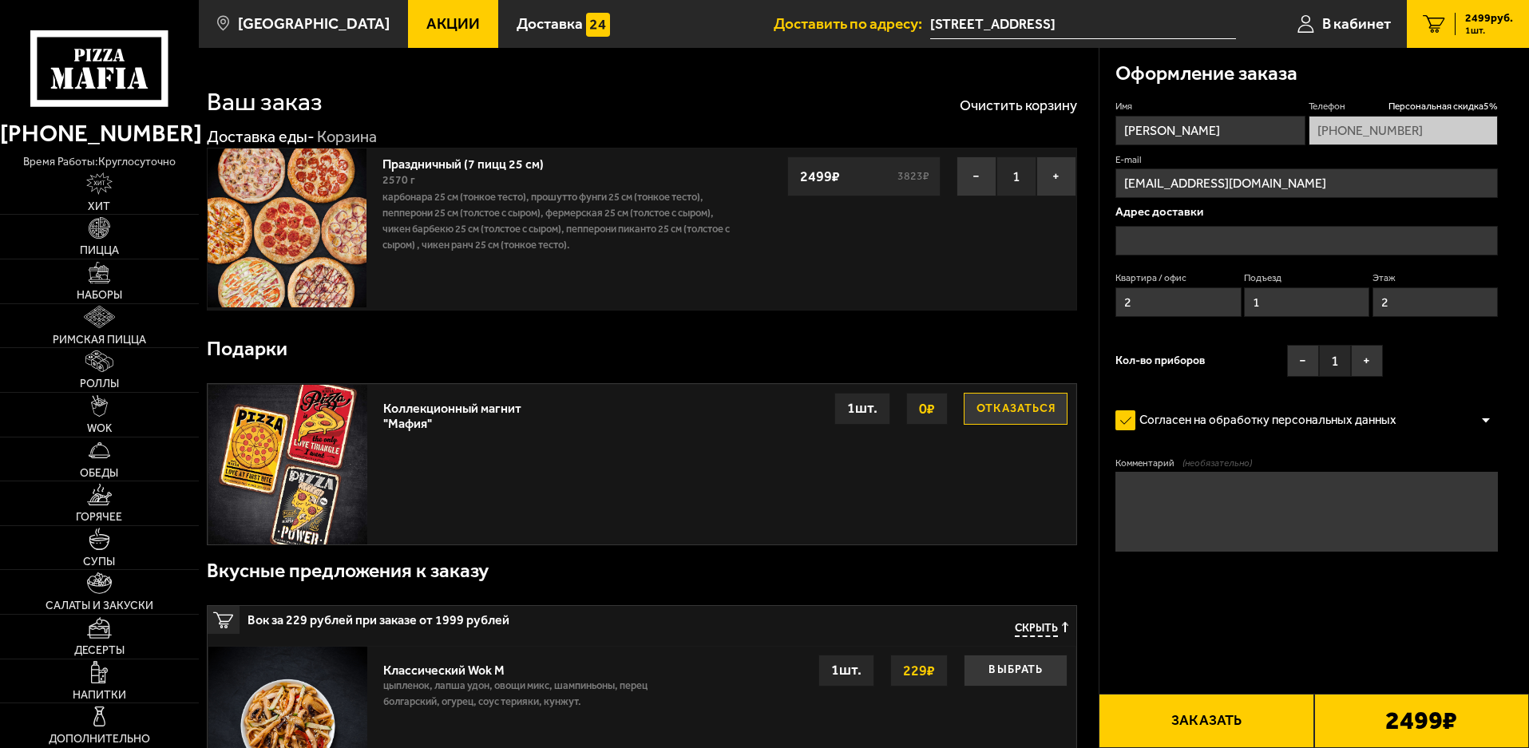
type input "[STREET_ADDRESS]"
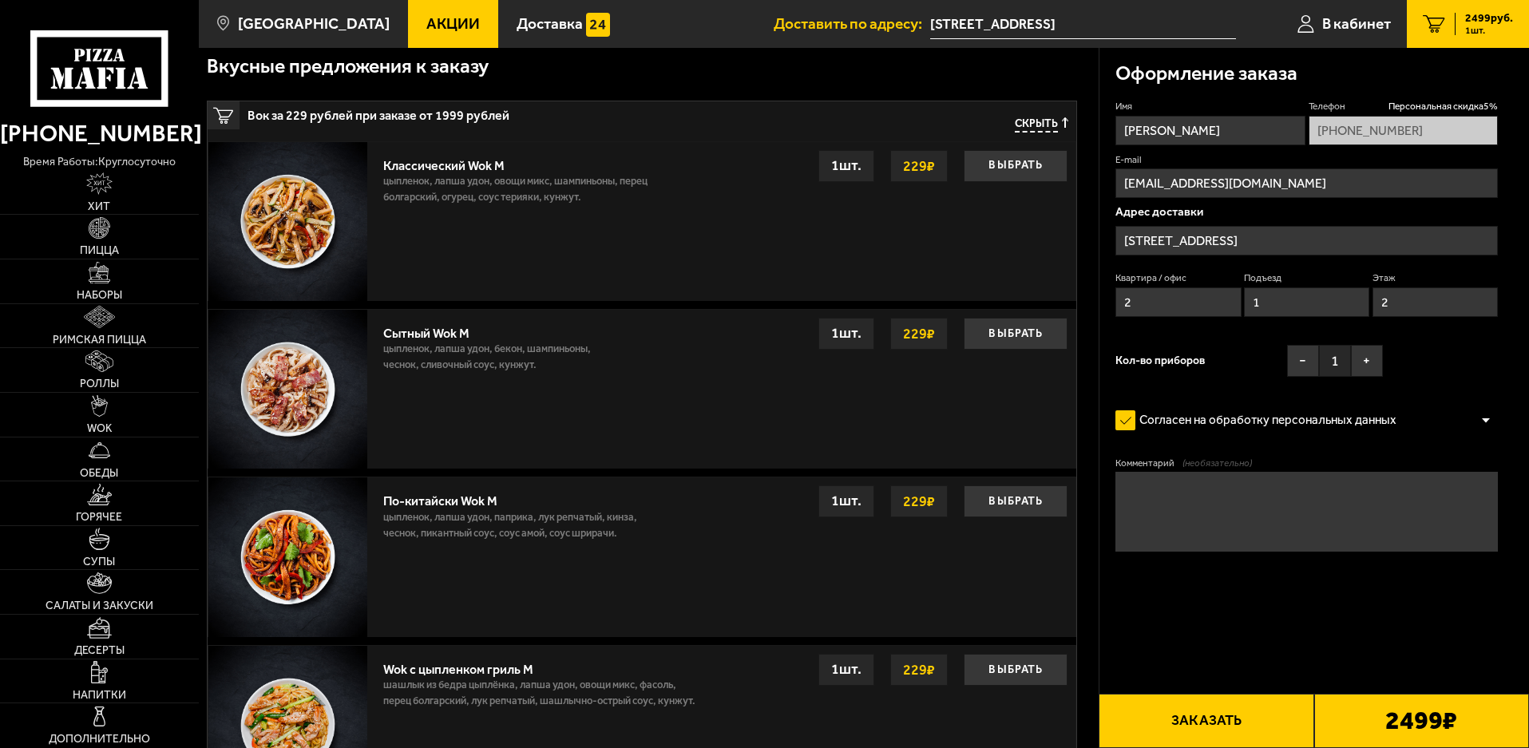
scroll to position [314, 0]
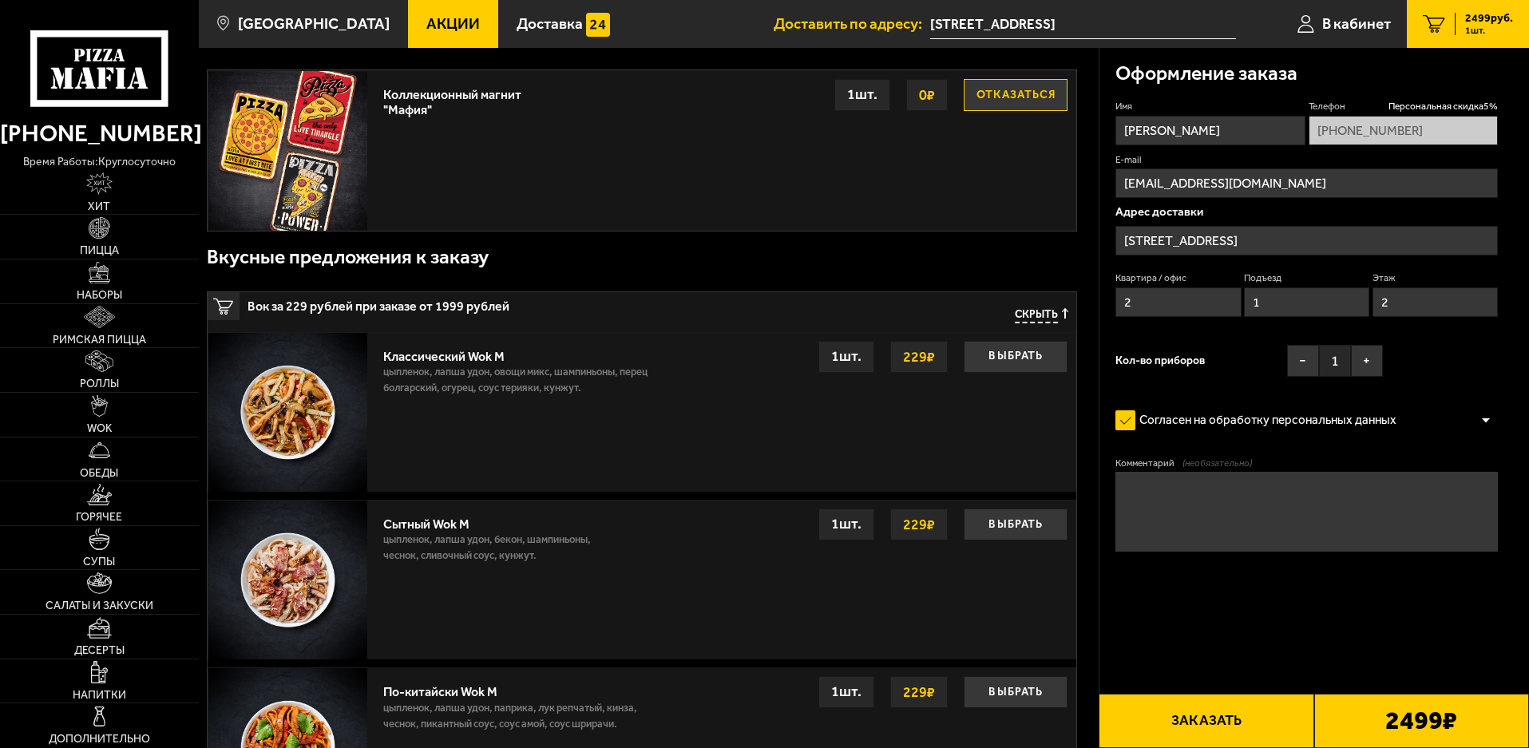
click at [1204, 720] on button "Заказать" at bounding box center [1206, 721] width 215 height 54
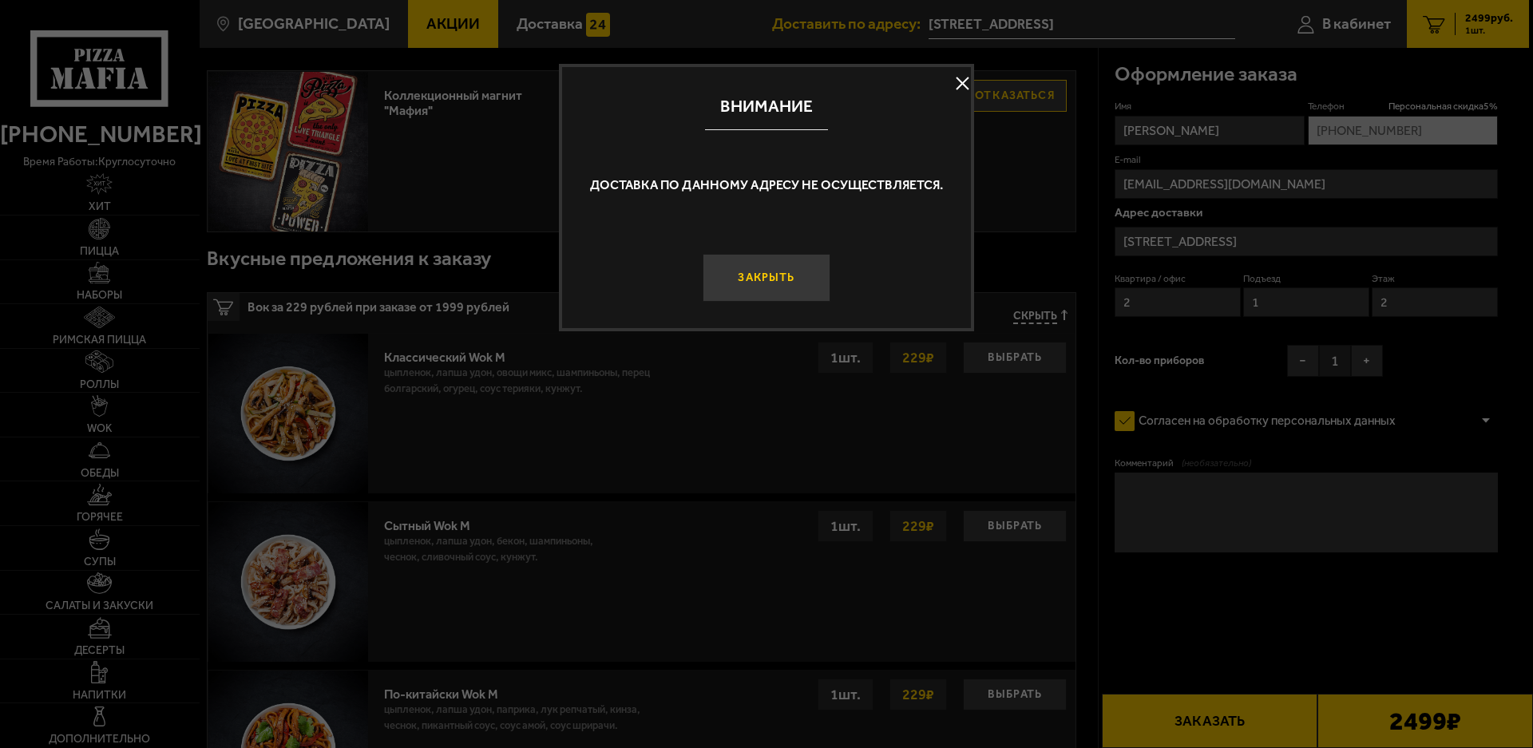
click at [793, 269] on button "Закрыть" at bounding box center [767, 278] width 128 height 48
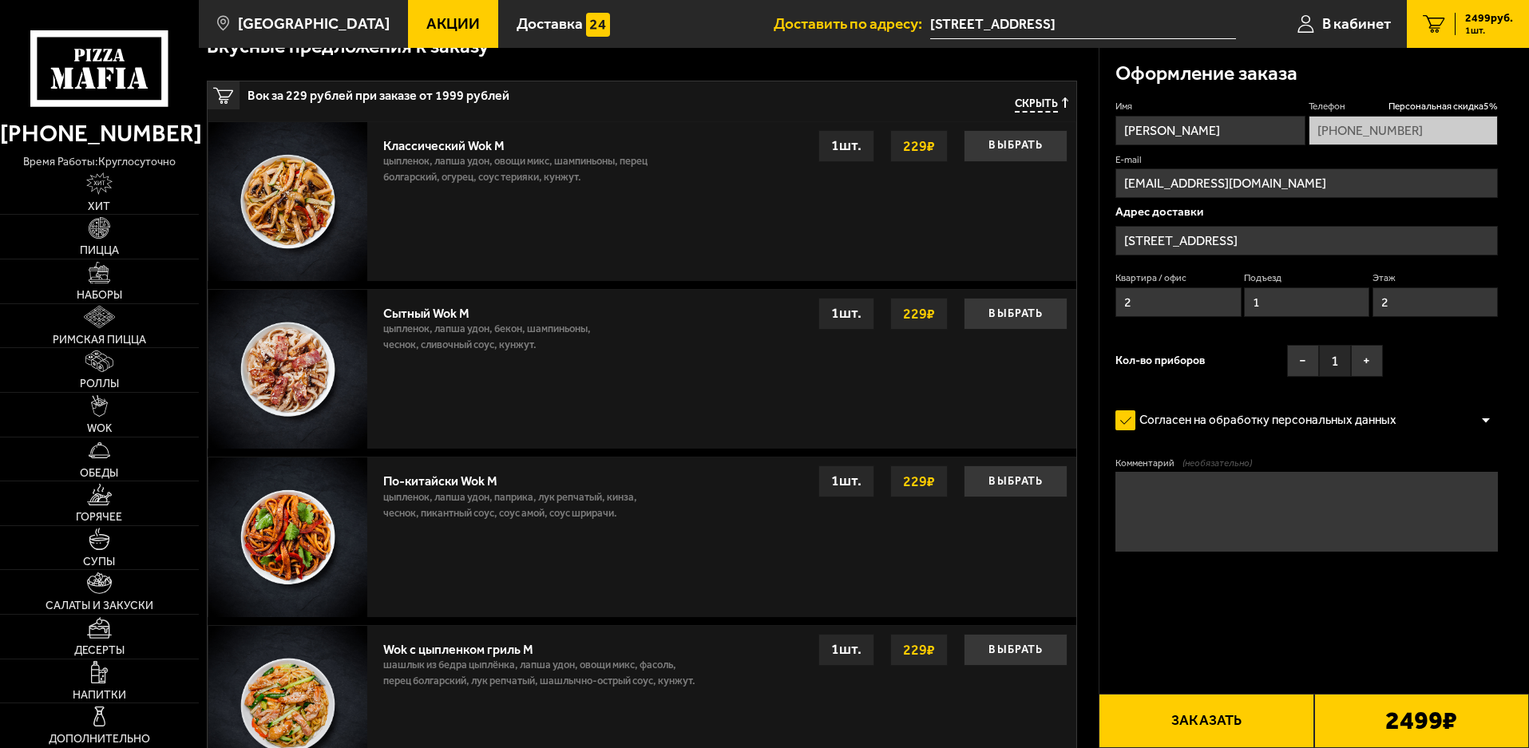
scroll to position [553, 0]
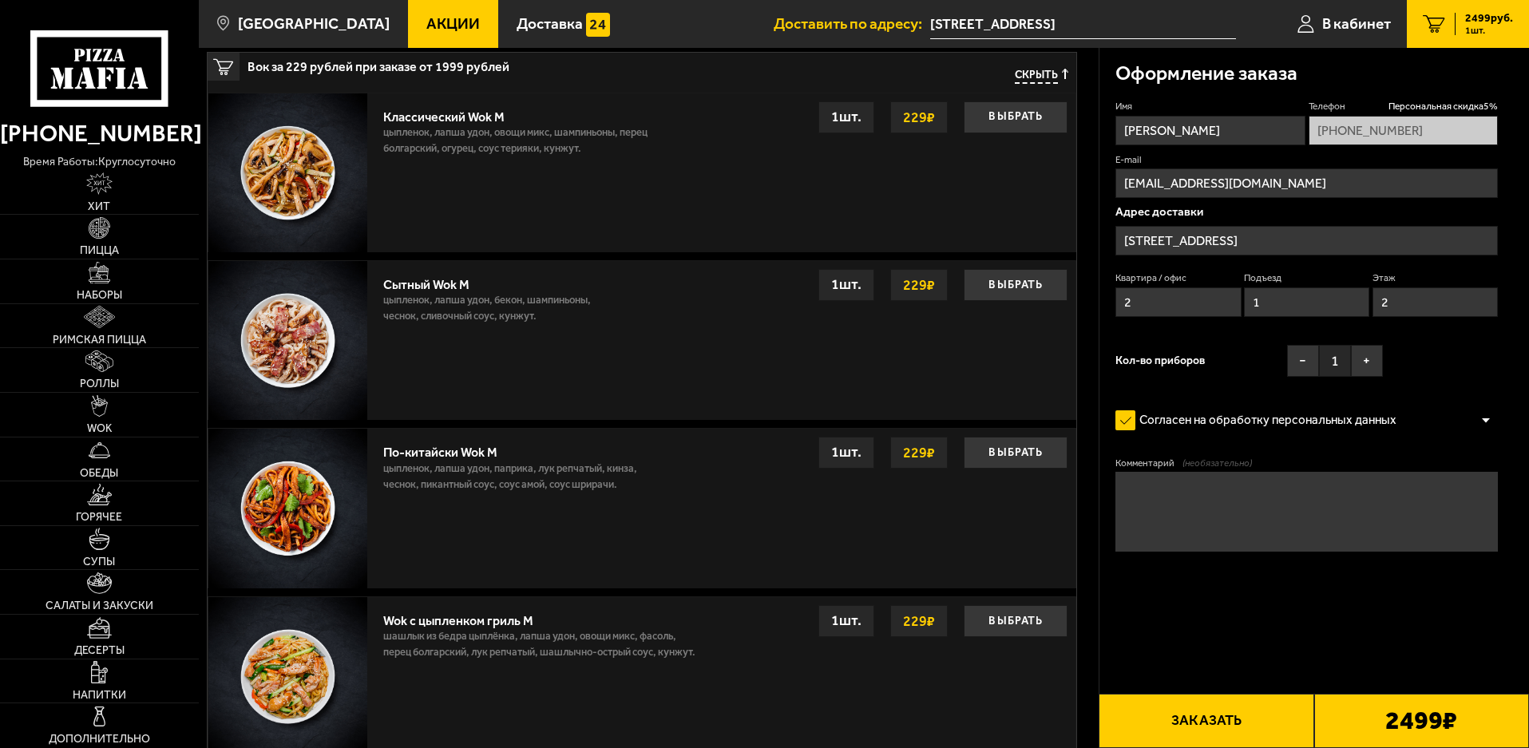
click at [1177, 517] on textarea "Комментарий (необязательно)" at bounding box center [1307, 512] width 382 height 80
click at [1201, 731] on button "Заказать" at bounding box center [1206, 721] width 215 height 54
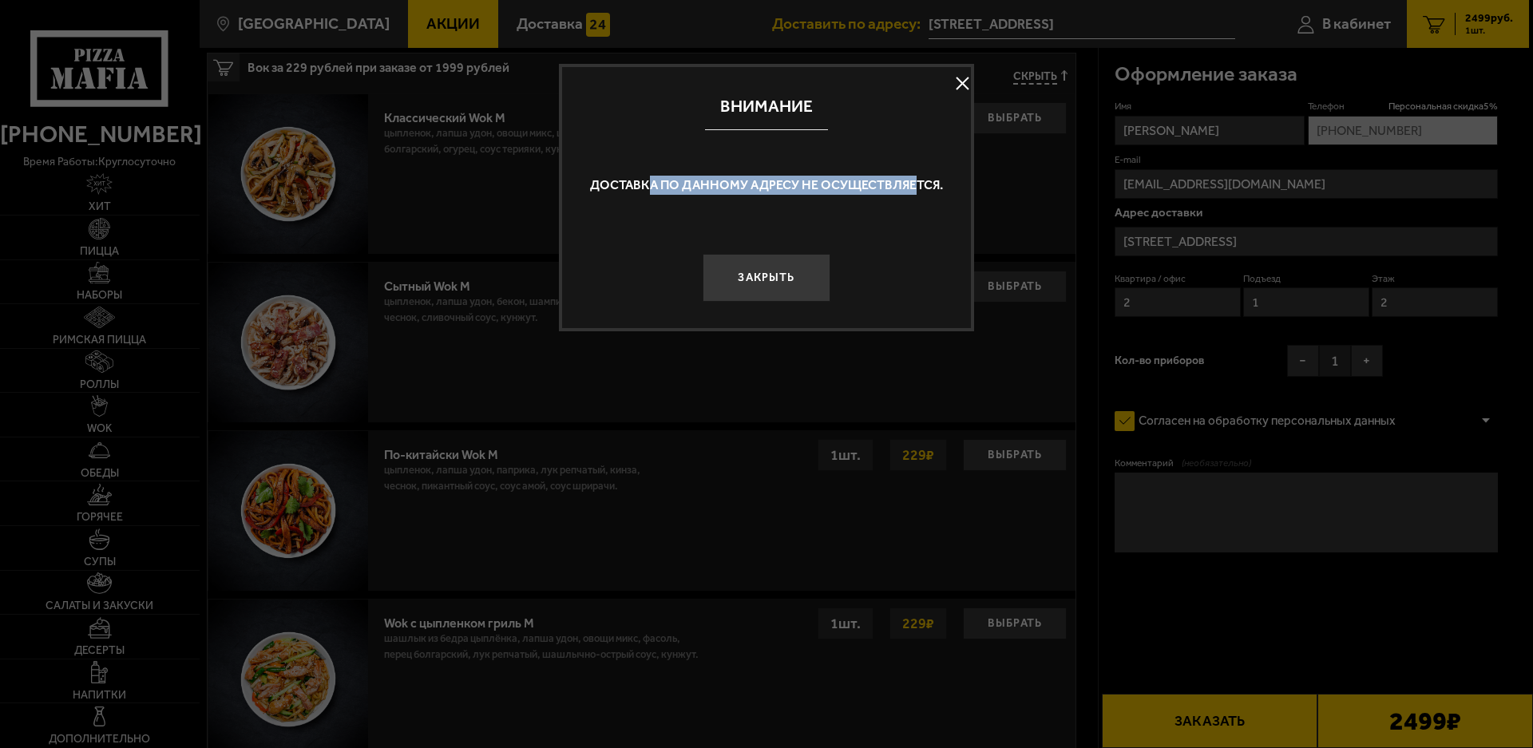
drag, startPoint x: 653, startPoint y: 184, endPoint x: 915, endPoint y: 207, distance: 262.9
click at [915, 207] on div "Доставка по данному адресу не осуществляется." at bounding box center [766, 185] width 409 height 81
click at [888, 216] on div "Доставка по данному адресу не осуществляется." at bounding box center [766, 185] width 409 height 81
click at [953, 80] on button at bounding box center [962, 84] width 24 height 24
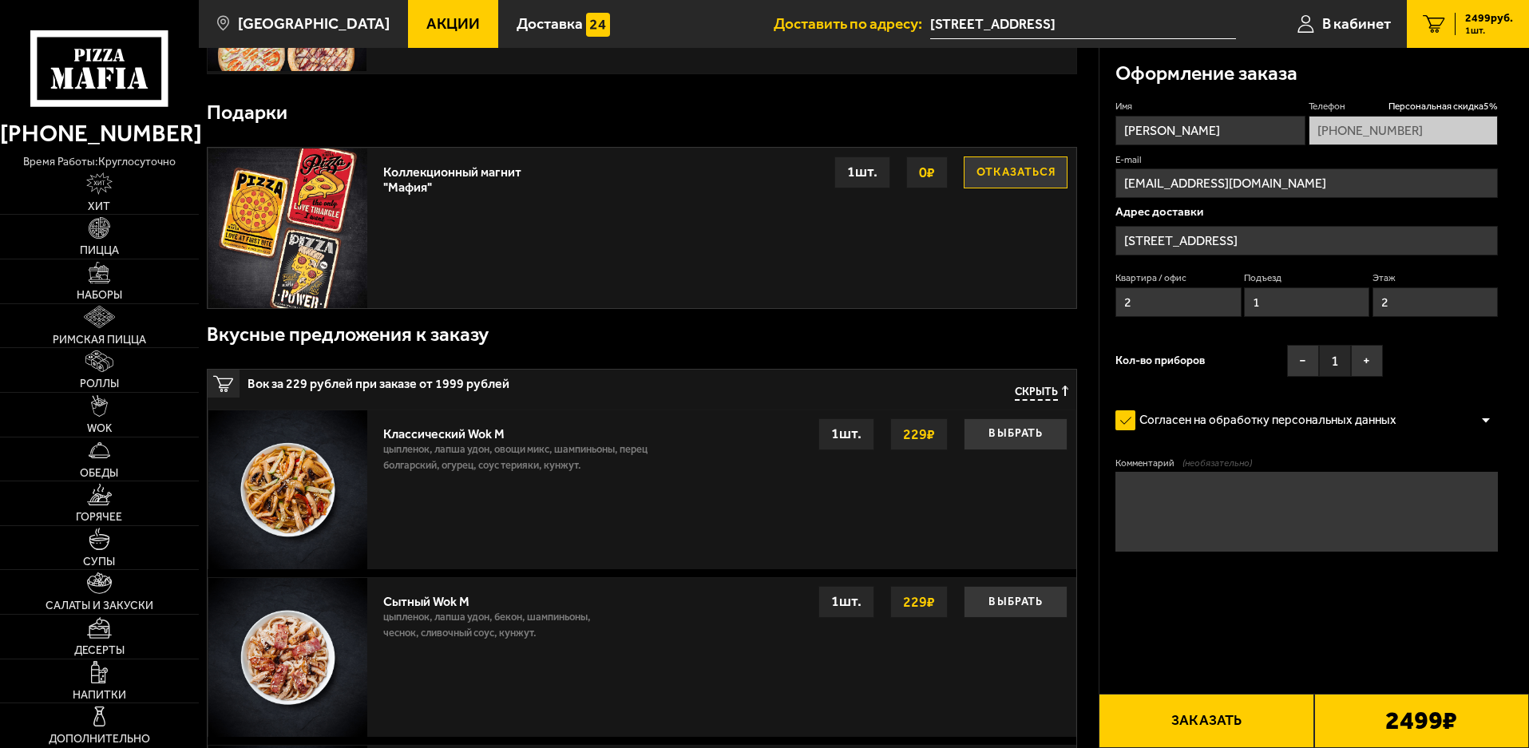
scroll to position [0, 0]
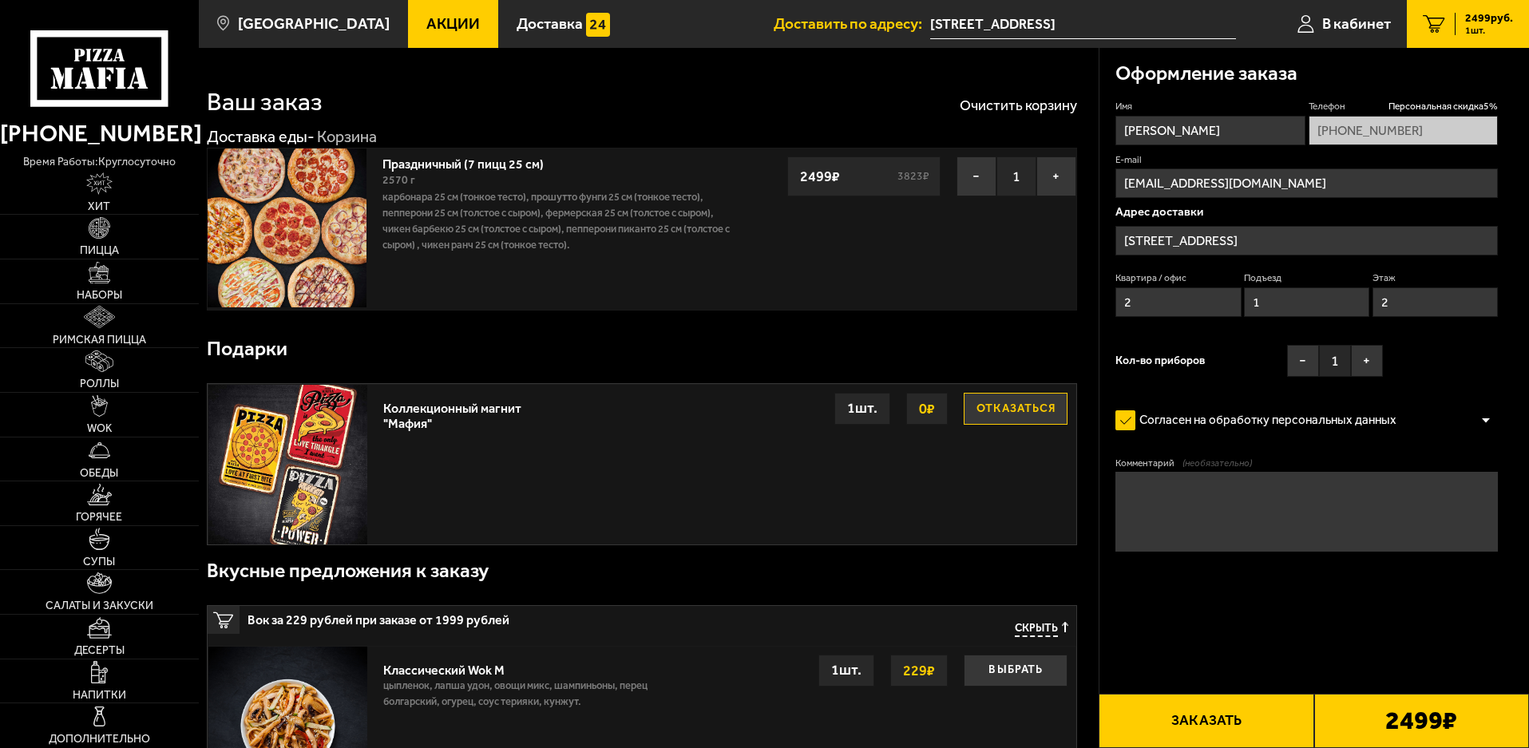
click at [1005, 28] on input "[STREET_ADDRESS]" at bounding box center [1083, 25] width 306 height 30
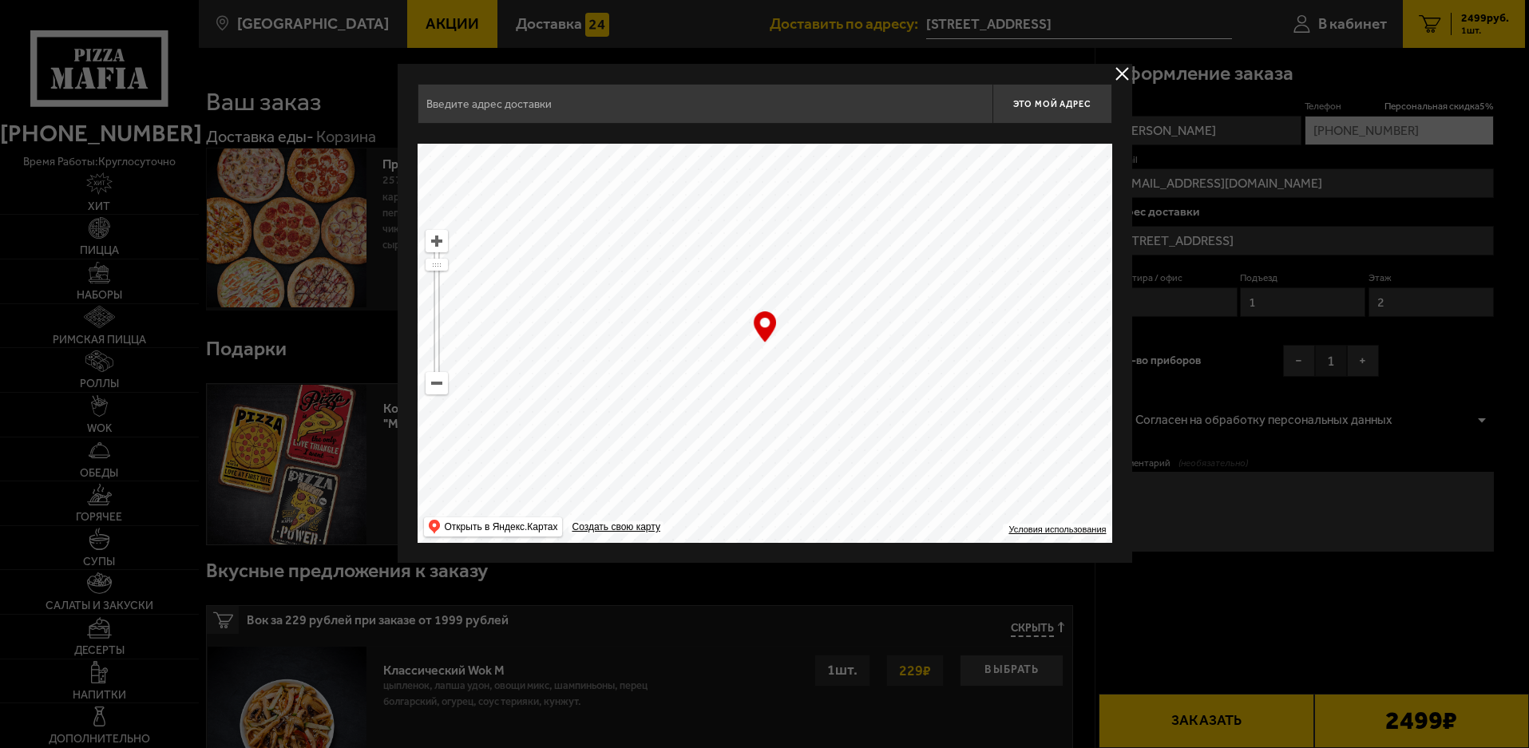
type input "[STREET_ADDRESS]"
click at [431, 237] on ymaps at bounding box center [438, 241] width 21 height 21
click at [764, 326] on div "… © Яндекс Условия использования Открыть в Яндекс.Картах Создать свою карту" at bounding box center [766, 343] width 695 height 399
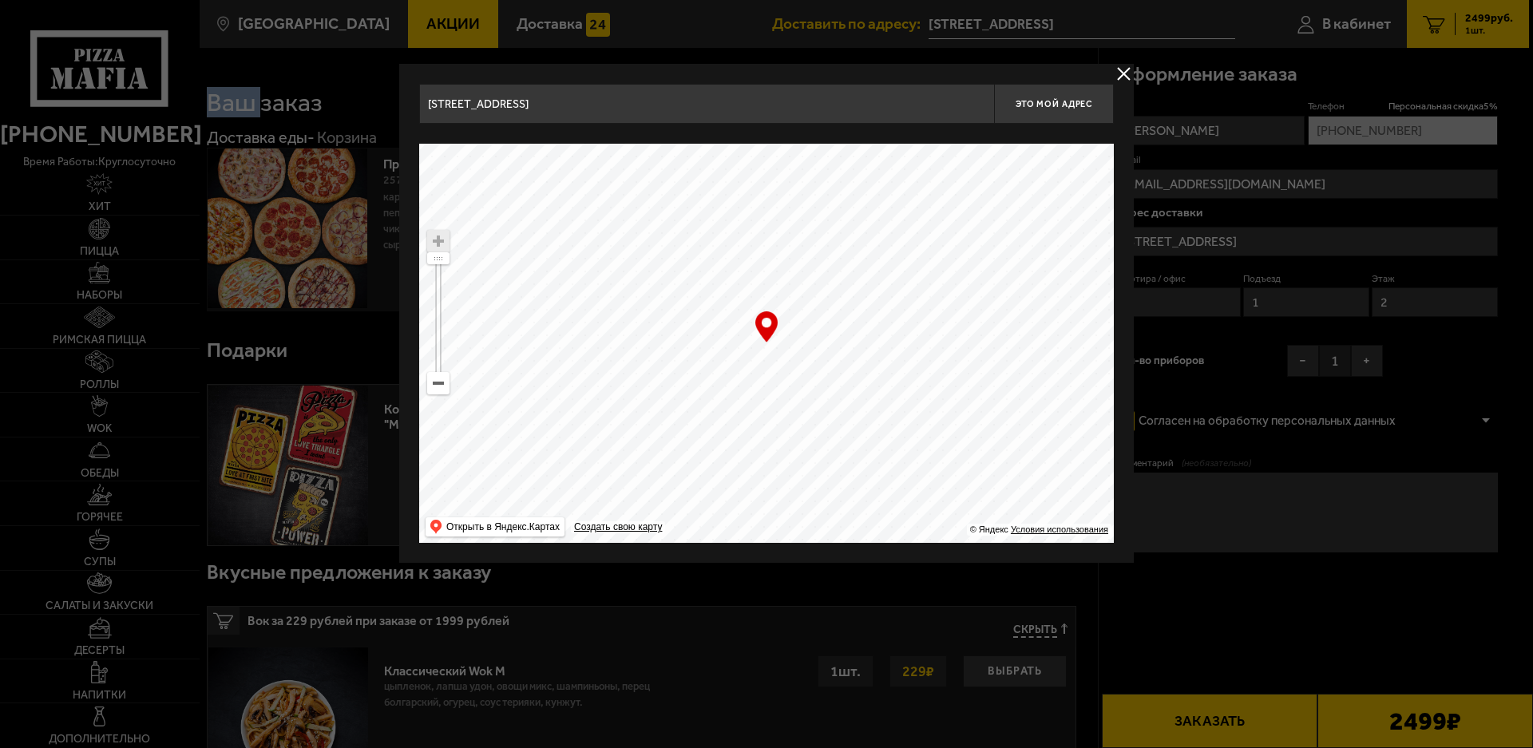
click at [764, 326] on div "… © Яндекс Условия использования Открыть в Яндекс.Картах Создать свою карту" at bounding box center [766, 343] width 695 height 399
click at [739, 599] on div at bounding box center [766, 374] width 1533 height 748
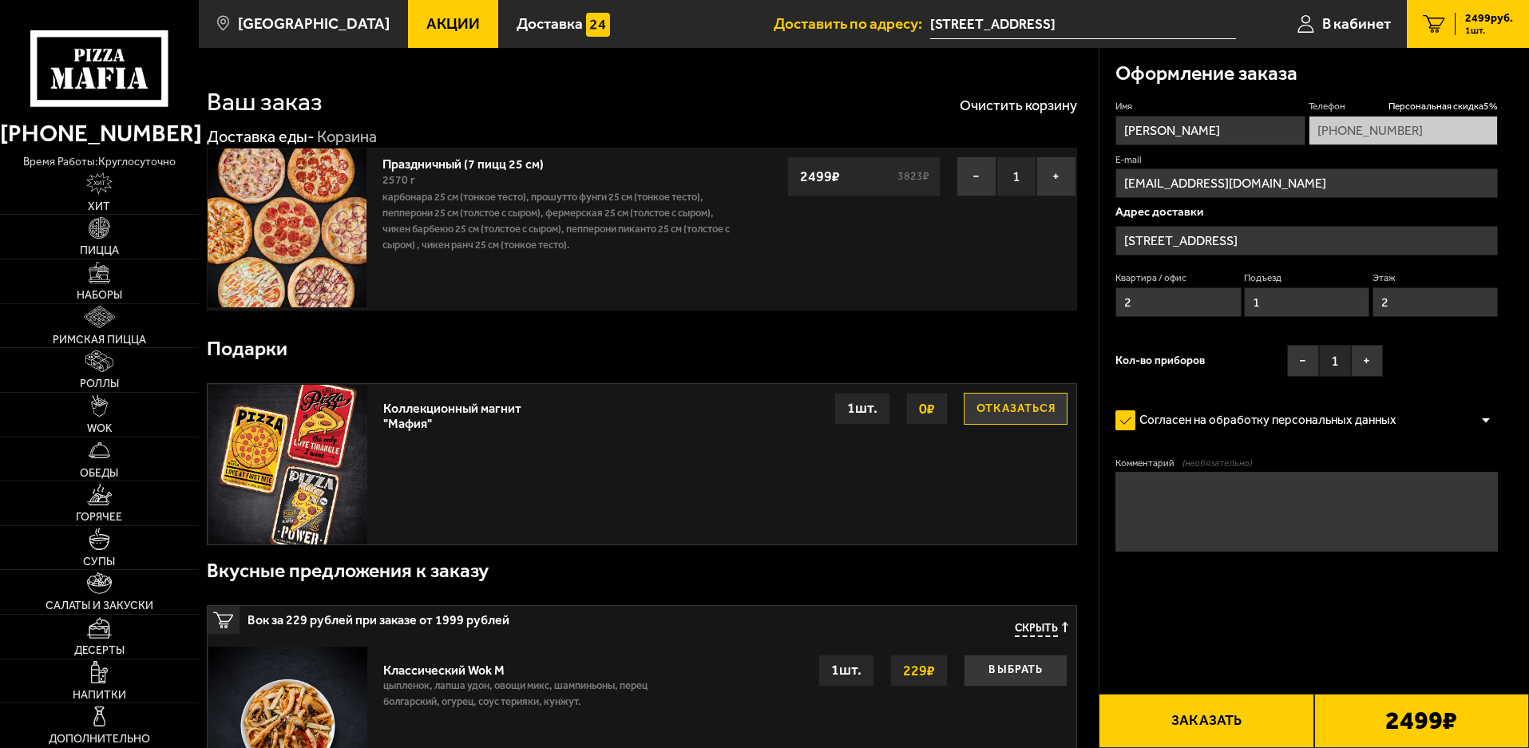
click at [1207, 715] on button "Заказать" at bounding box center [1206, 721] width 215 height 54
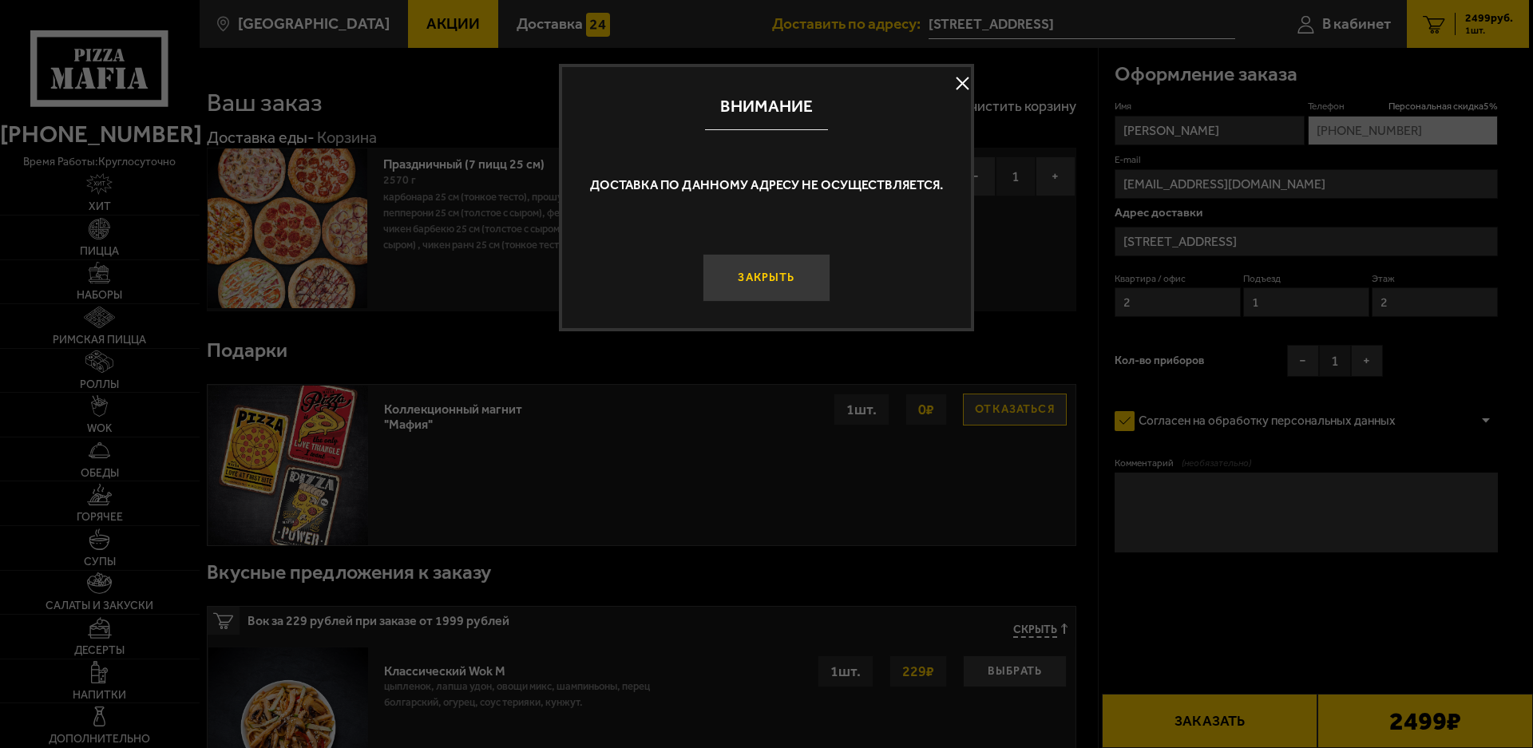
click at [759, 285] on button "Закрыть" at bounding box center [767, 278] width 128 height 48
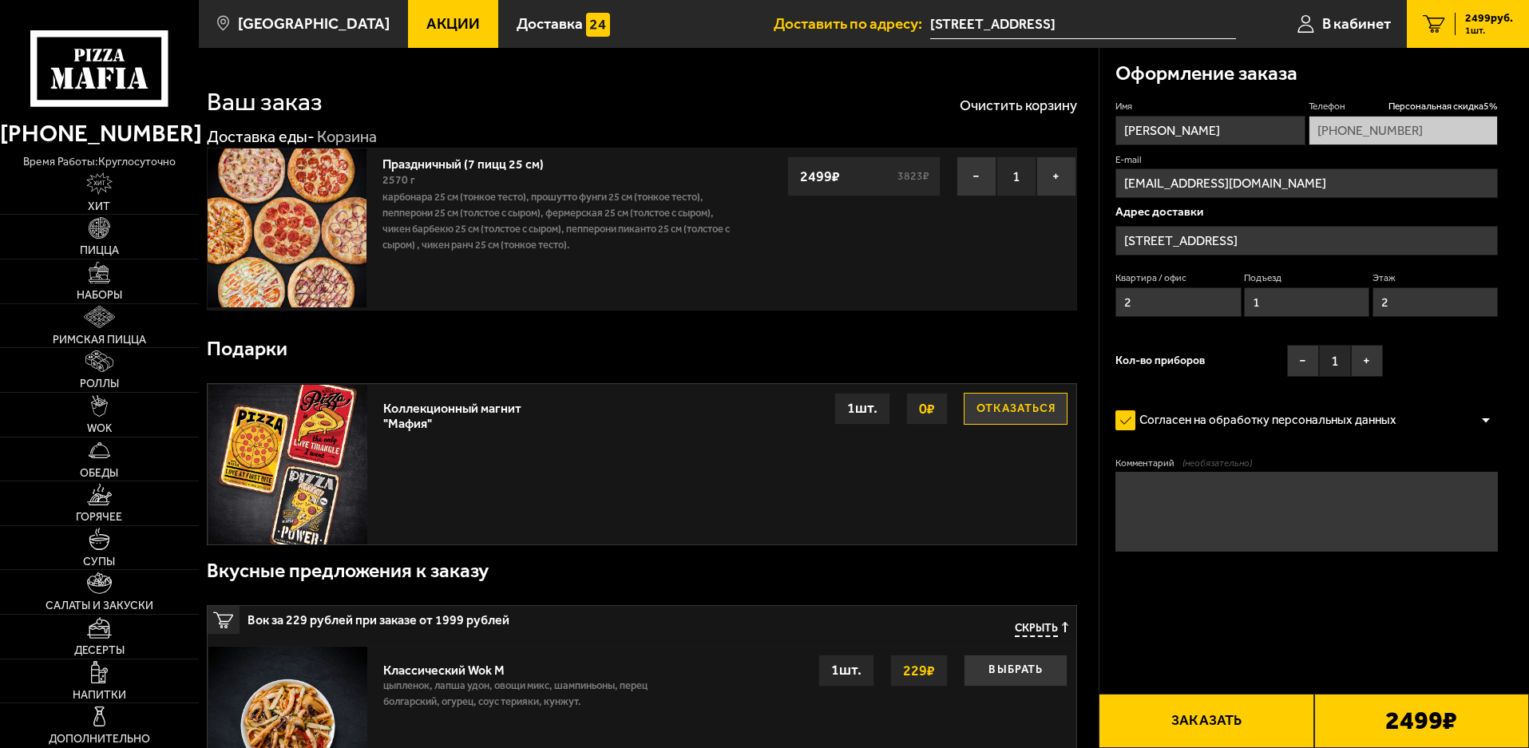
click at [1476, 22] on span "2499 руб." at bounding box center [1489, 18] width 48 height 11
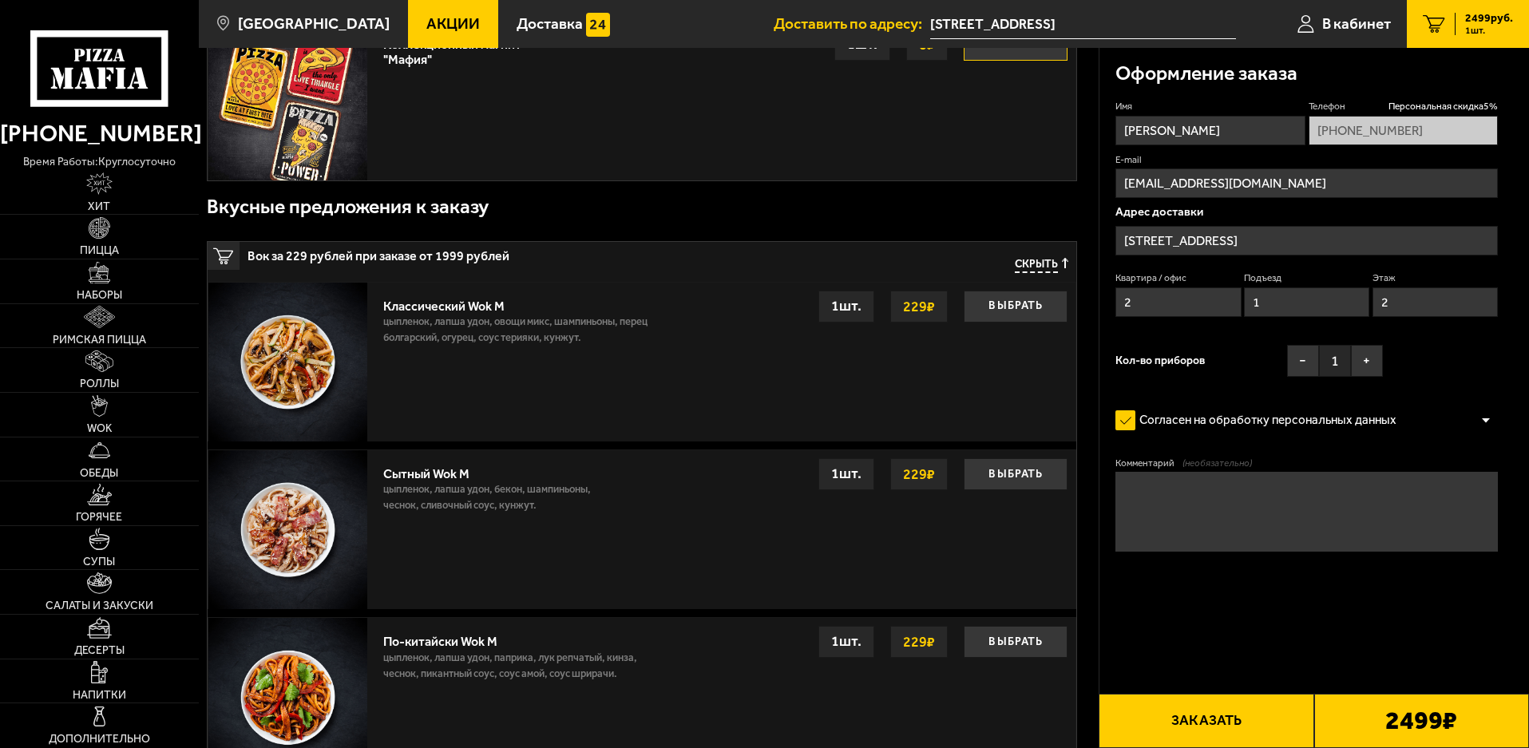
scroll to position [479, 0]
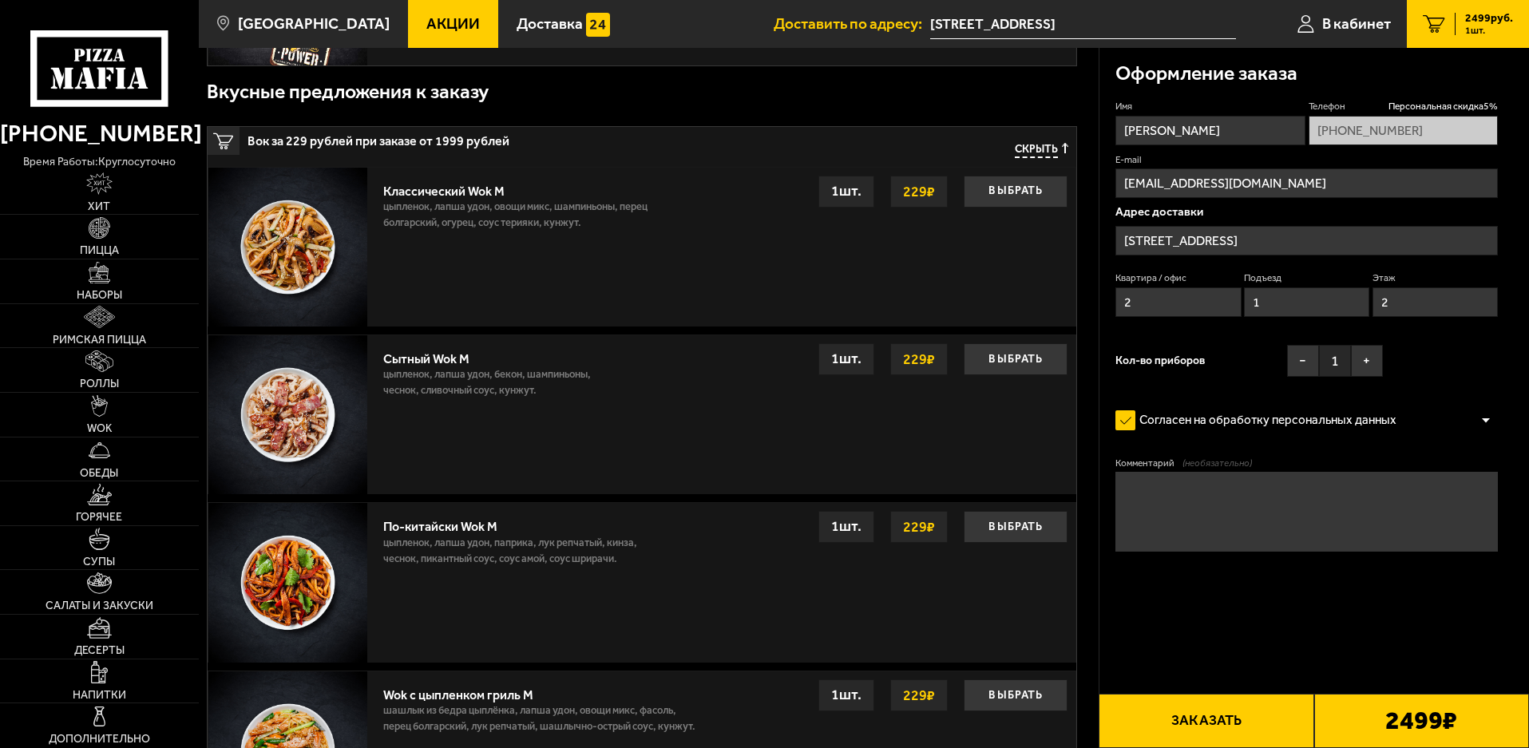
click at [1234, 714] on button "Заказать" at bounding box center [1206, 721] width 215 height 54
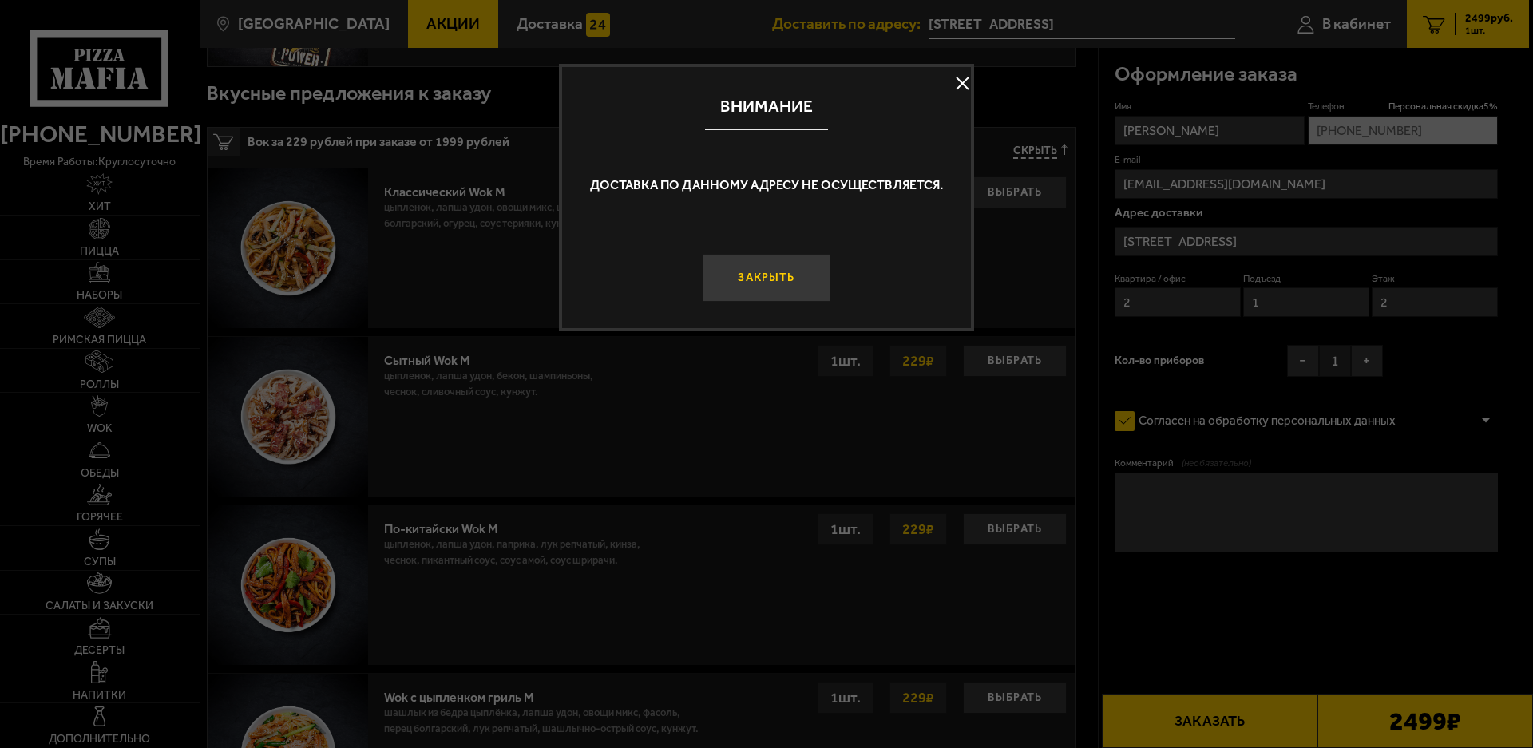
click at [775, 278] on button "Закрыть" at bounding box center [767, 278] width 128 height 48
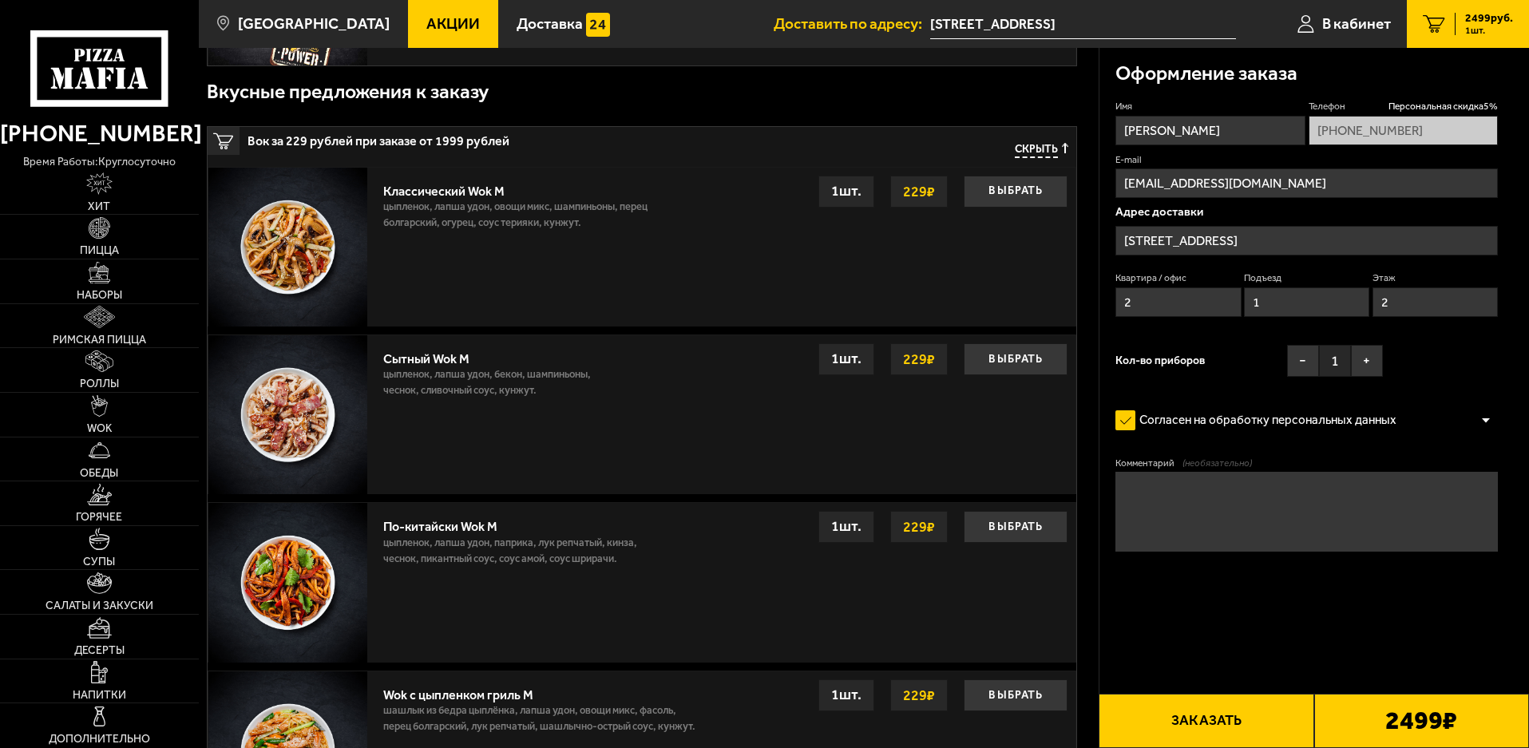
click at [993, 30] on input "[STREET_ADDRESS]" at bounding box center [1083, 25] width 306 height 30
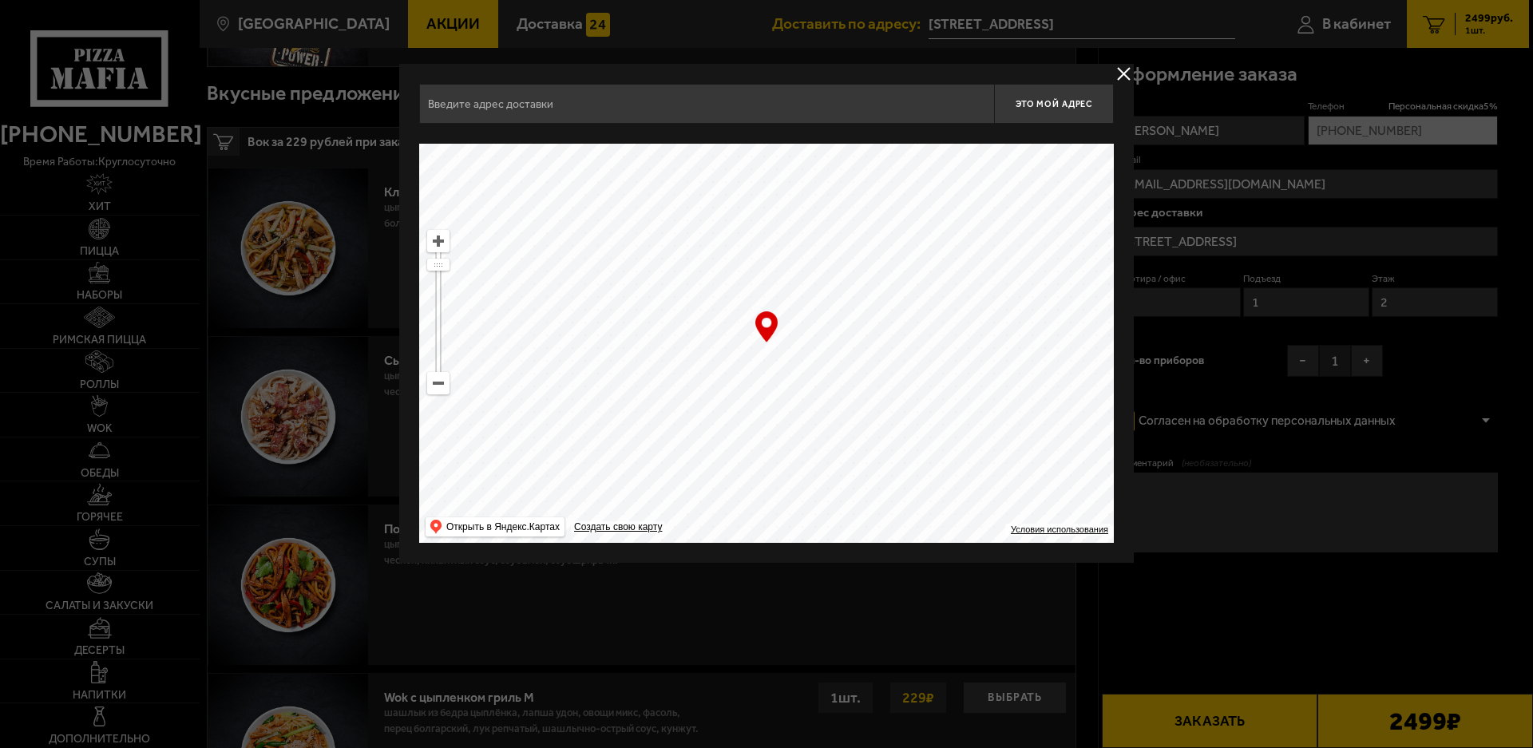
type input "[STREET_ADDRESS]"
click at [766, 370] on ymaps at bounding box center [766, 343] width 695 height 399
click at [1044, 104] on span "Это мой адрес" at bounding box center [1054, 104] width 77 height 10
drag, startPoint x: 687, startPoint y: 351, endPoint x: 775, endPoint y: 323, distance: 91.9
click at [688, 351] on ymaps at bounding box center [766, 343] width 695 height 399
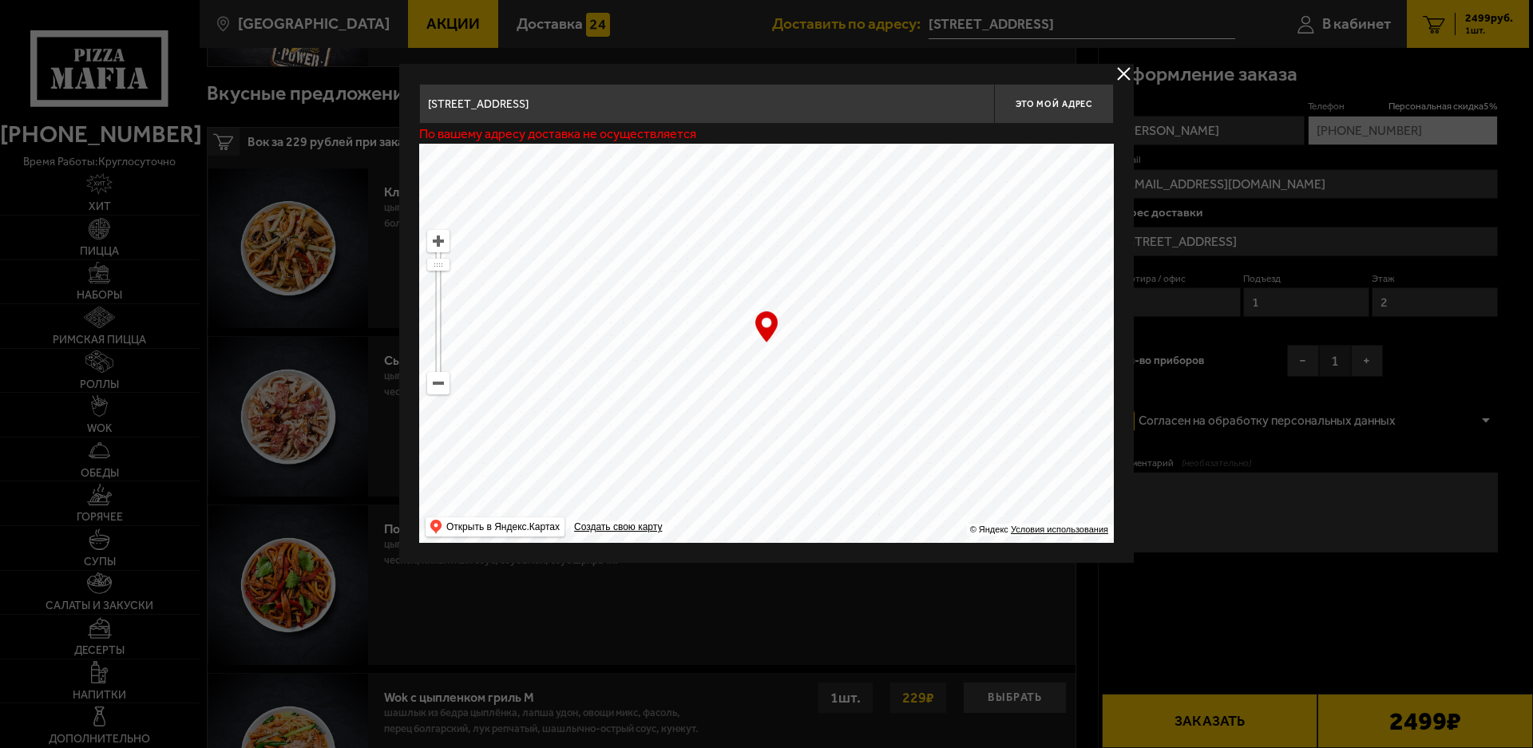
click at [770, 321] on div "… © Яндекс Условия использования Открыть в Яндекс.Картах Создать свою карту" at bounding box center [766, 343] width 695 height 399
drag, startPoint x: 763, startPoint y: 324, endPoint x: 750, endPoint y: 343, distance: 23.0
click at [668, 324] on div "… © Яндекс Условия использования Открыть в Яндекс.Картах Создать свою карту" at bounding box center [766, 343] width 695 height 399
drag, startPoint x: 860, startPoint y: 343, endPoint x: 897, endPoint y: 302, distance: 55.4
click at [868, 331] on ymaps at bounding box center [766, 343] width 695 height 399
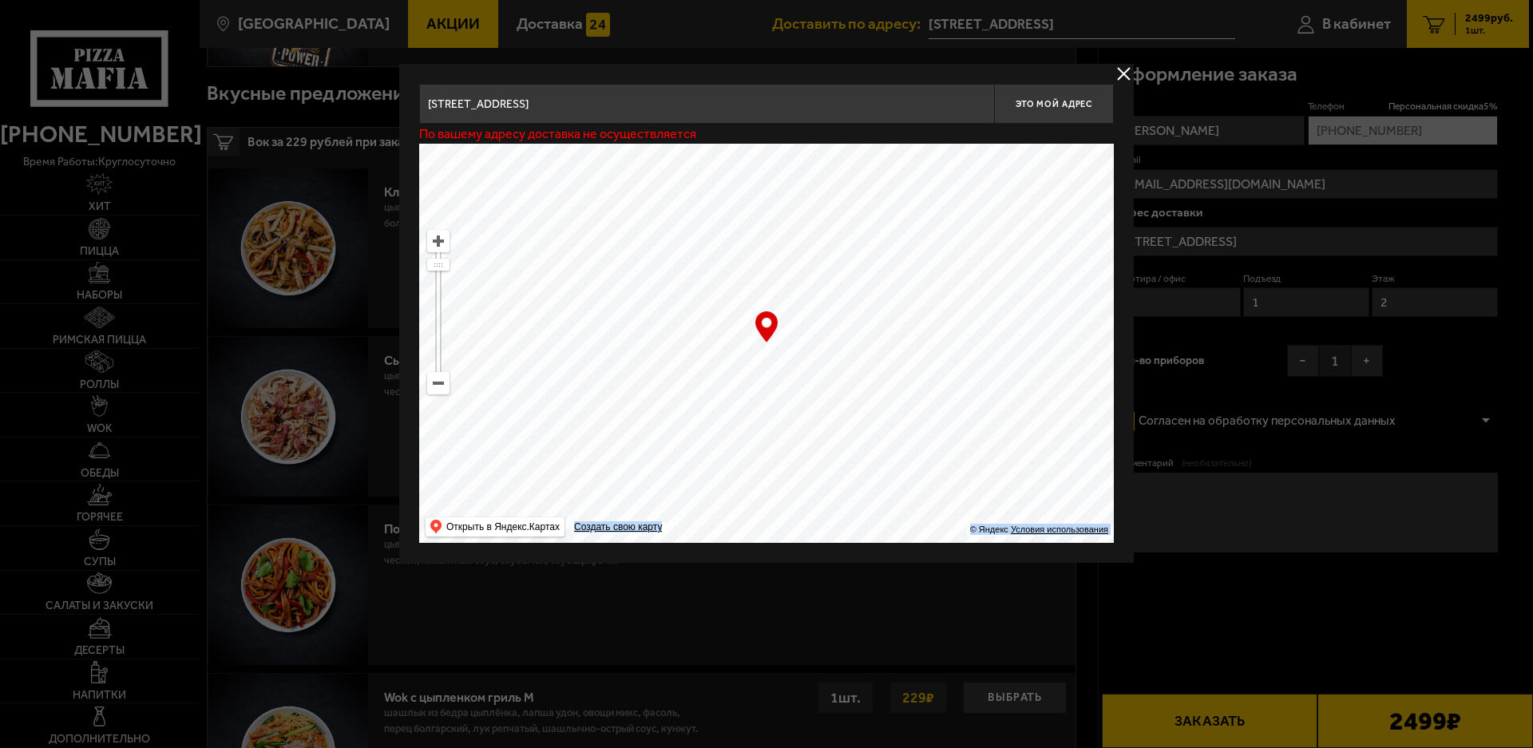
type input "[STREET_ADDRESS]"
click at [540, 105] on input "[STREET_ADDRESS]" at bounding box center [706, 104] width 575 height 40
type input "[STREET_ADDRESS]"
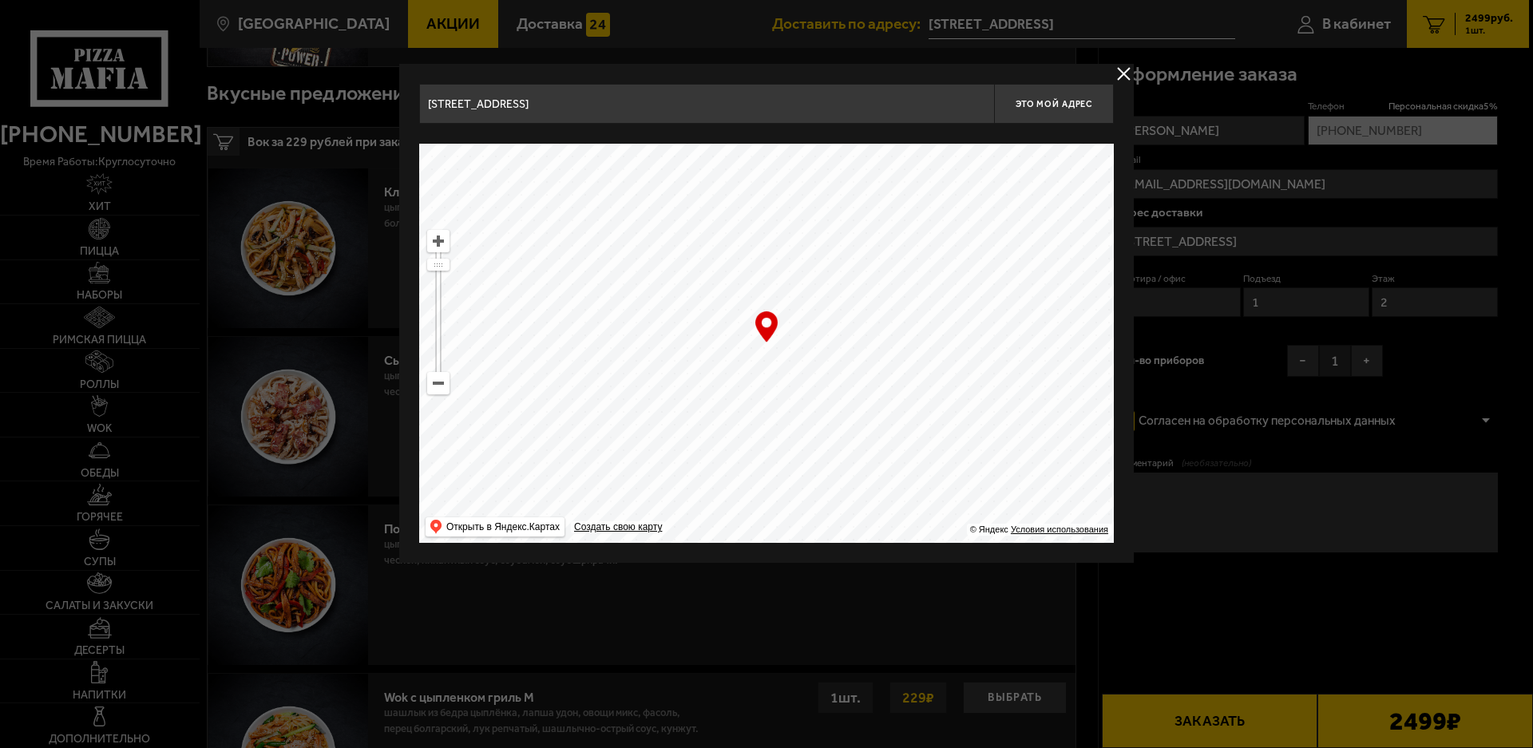
drag, startPoint x: 796, startPoint y: 414, endPoint x: 773, endPoint y: 433, distance: 30.1
click at [773, 433] on ymaps at bounding box center [766, 343] width 695 height 399
type input "[STREET_ADDRESS]"
drag, startPoint x: 870, startPoint y: 232, endPoint x: 843, endPoint y: 412, distance: 181.6
click at [843, 412] on ymaps at bounding box center [766, 343] width 695 height 399
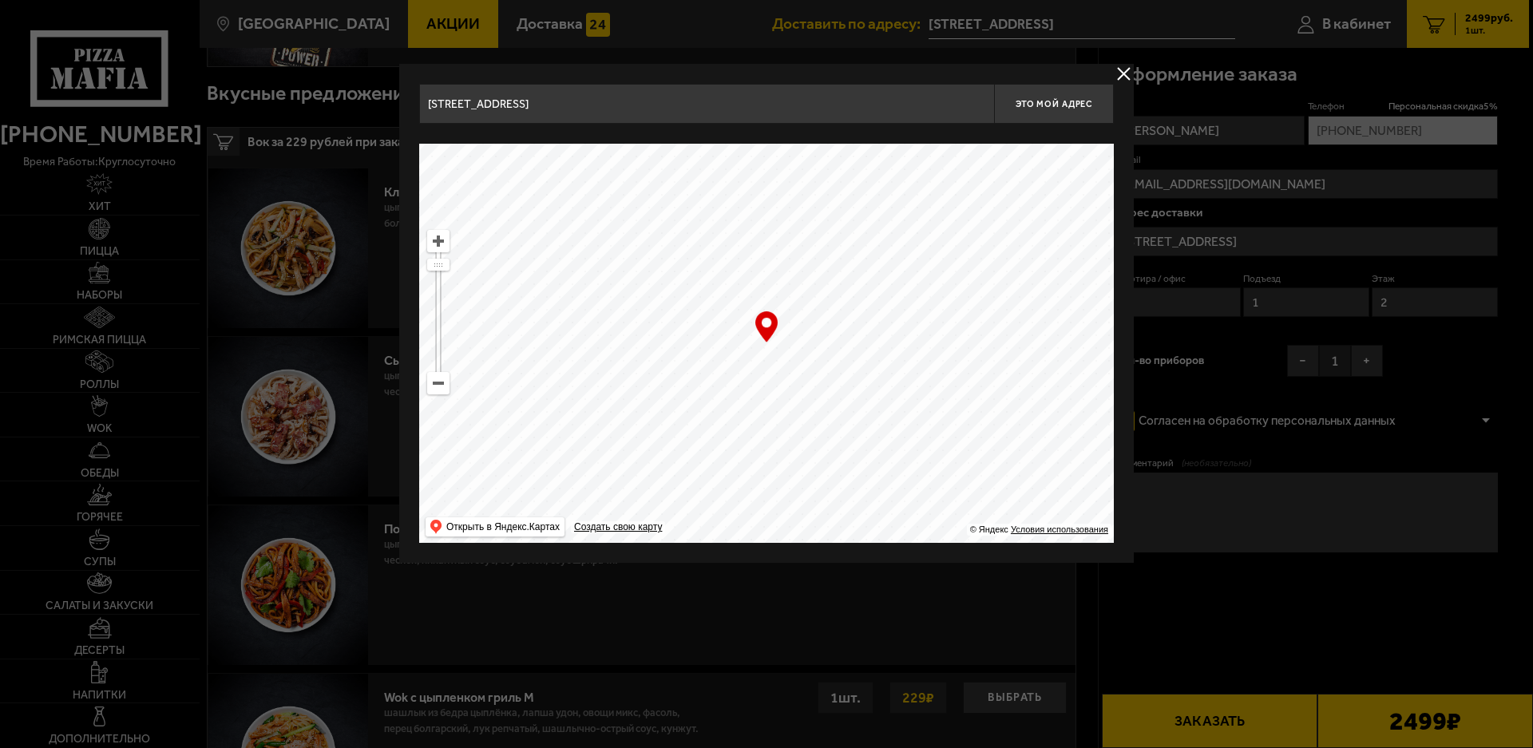
click at [897, 261] on ymaps at bounding box center [766, 343] width 695 height 399
click at [900, 264] on ymaps at bounding box center [766, 343] width 695 height 399
drag, startPoint x: 763, startPoint y: 330, endPoint x: 909, endPoint y: 259, distance: 163.2
click at [909, 259] on div "… © Яндекс Условия использования Открыть в Яндекс.Картах Создать свою карту" at bounding box center [766, 343] width 695 height 399
click at [900, 263] on ymaps at bounding box center [766, 343] width 695 height 399
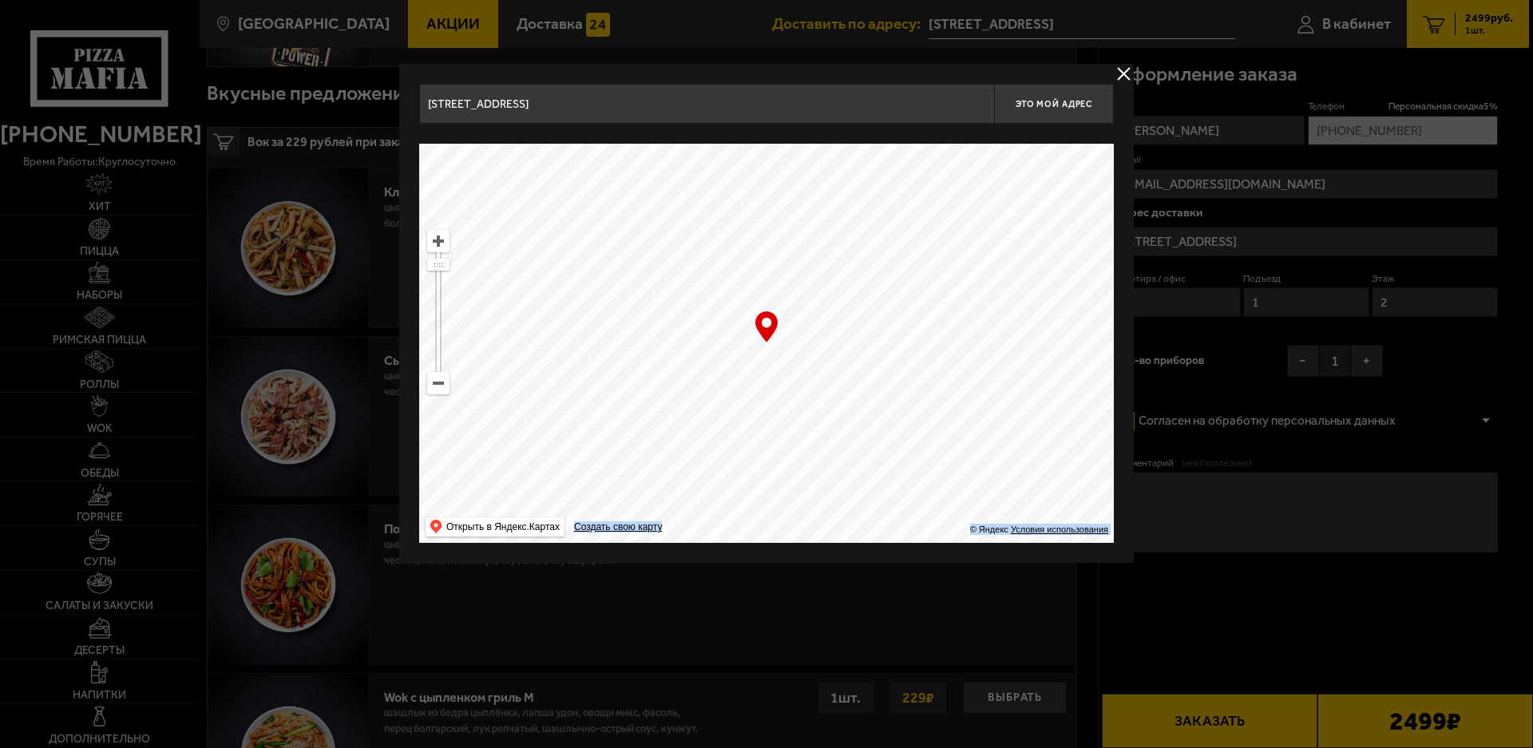
click at [900, 262] on ymaps at bounding box center [766, 343] width 695 height 399
click at [542, 105] on input "[STREET_ADDRESS]" at bounding box center [706, 104] width 575 height 40
drag, startPoint x: 762, startPoint y: 325, endPoint x: 879, endPoint y: 286, distance: 123.7
click at [880, 287] on div "… © Яндекс Условия использования Открыть в Яндекс.Картах Создать свою карту" at bounding box center [766, 343] width 695 height 399
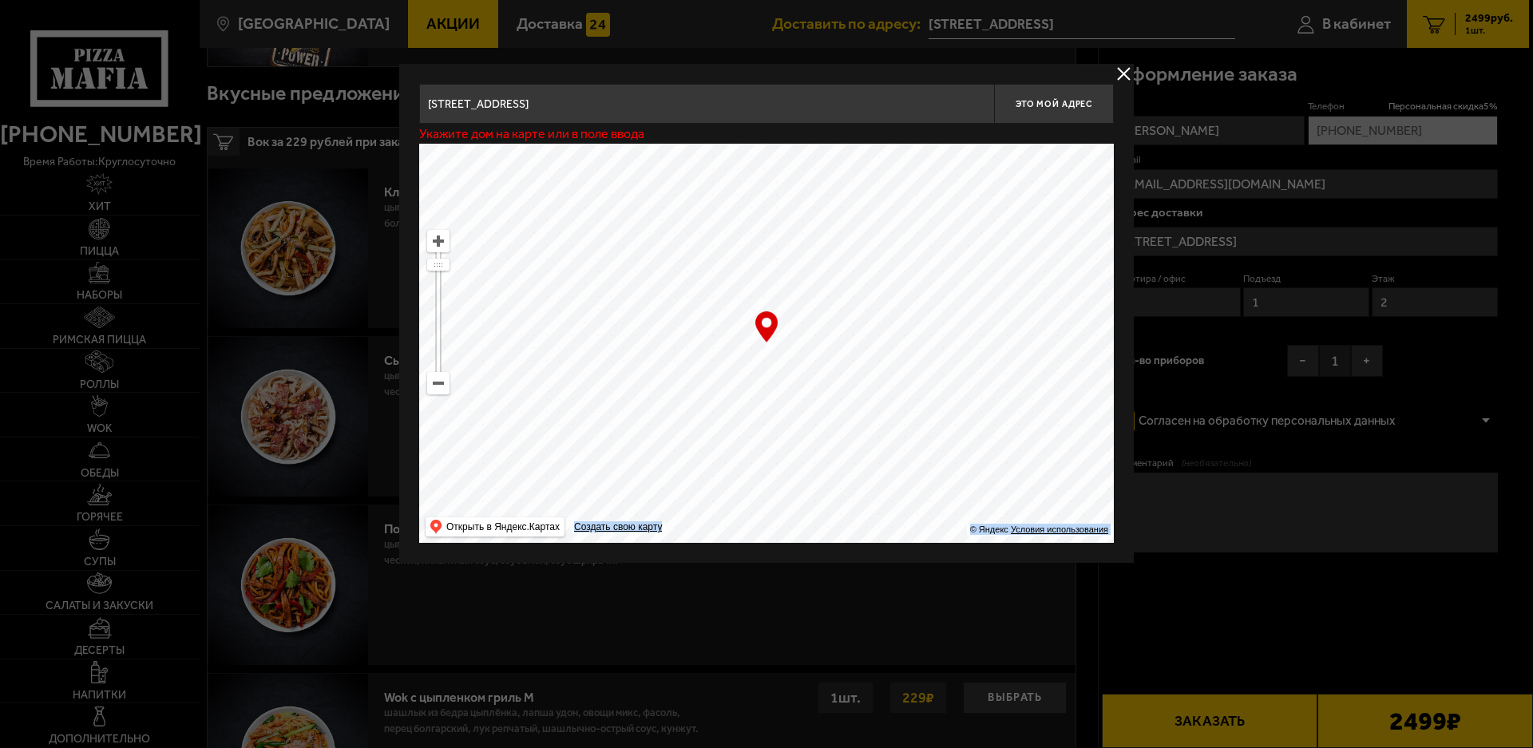
click at [878, 285] on ymaps at bounding box center [766, 343] width 695 height 399
click at [814, 287] on ymaps at bounding box center [766, 343] width 695 height 399
click at [800, 276] on ymaps at bounding box center [766, 343] width 695 height 399
click at [533, 99] on input "[STREET_ADDRESS]" at bounding box center [706, 104] width 575 height 40
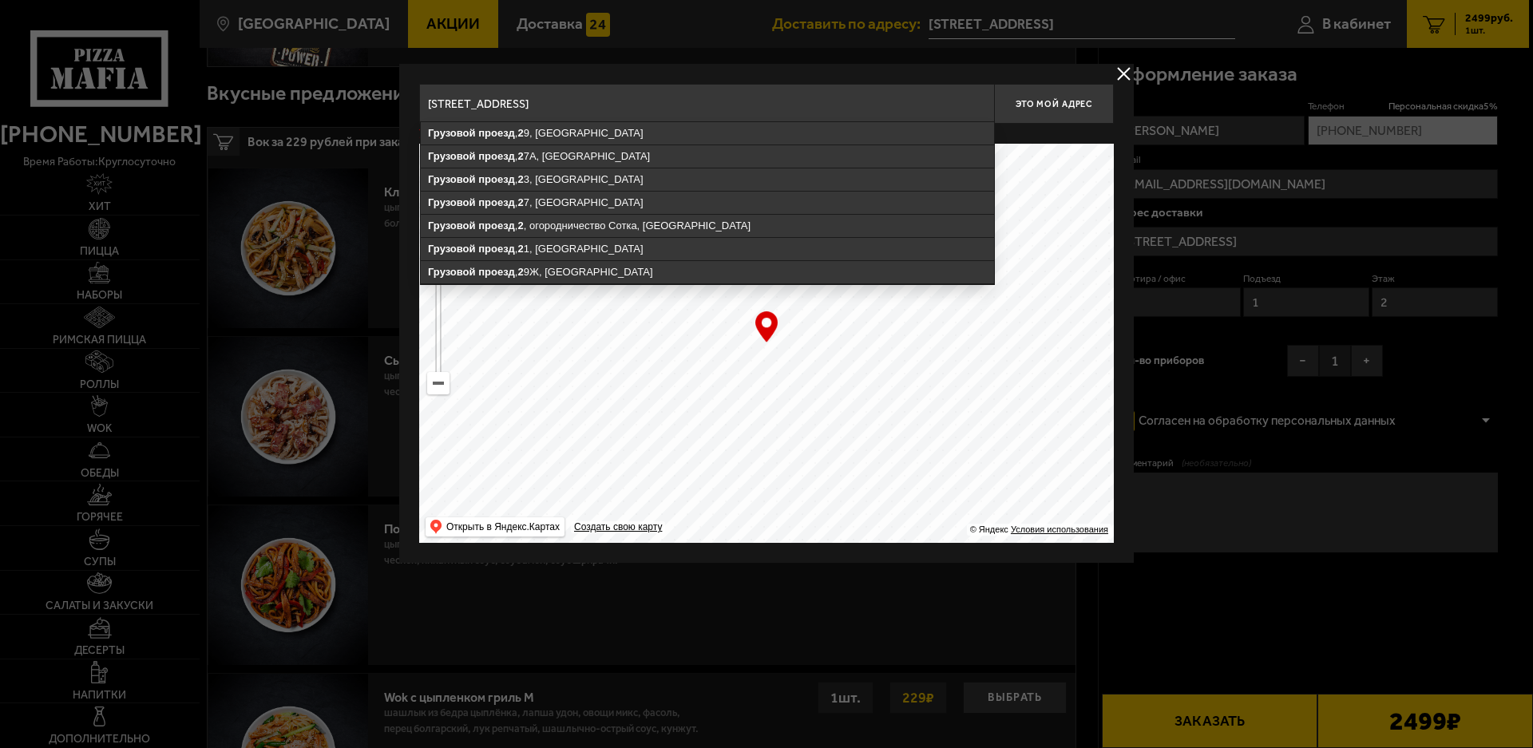
type input "[STREET_ADDRESS]"
click at [767, 324] on div "… © Яндекс Условия использования Открыть в Яндекс.Картах Создать свою карту" at bounding box center [766, 343] width 695 height 399
drag, startPoint x: 534, startPoint y: 103, endPoint x: 372, endPoint y: 117, distance: 162.7
click at [388, 121] on main "[GEOGRAPHIC_DATA] Все Акции Доставка Личный кабинет Акции Доставка Доставить по…" at bounding box center [864, 491] width 1330 height 1940
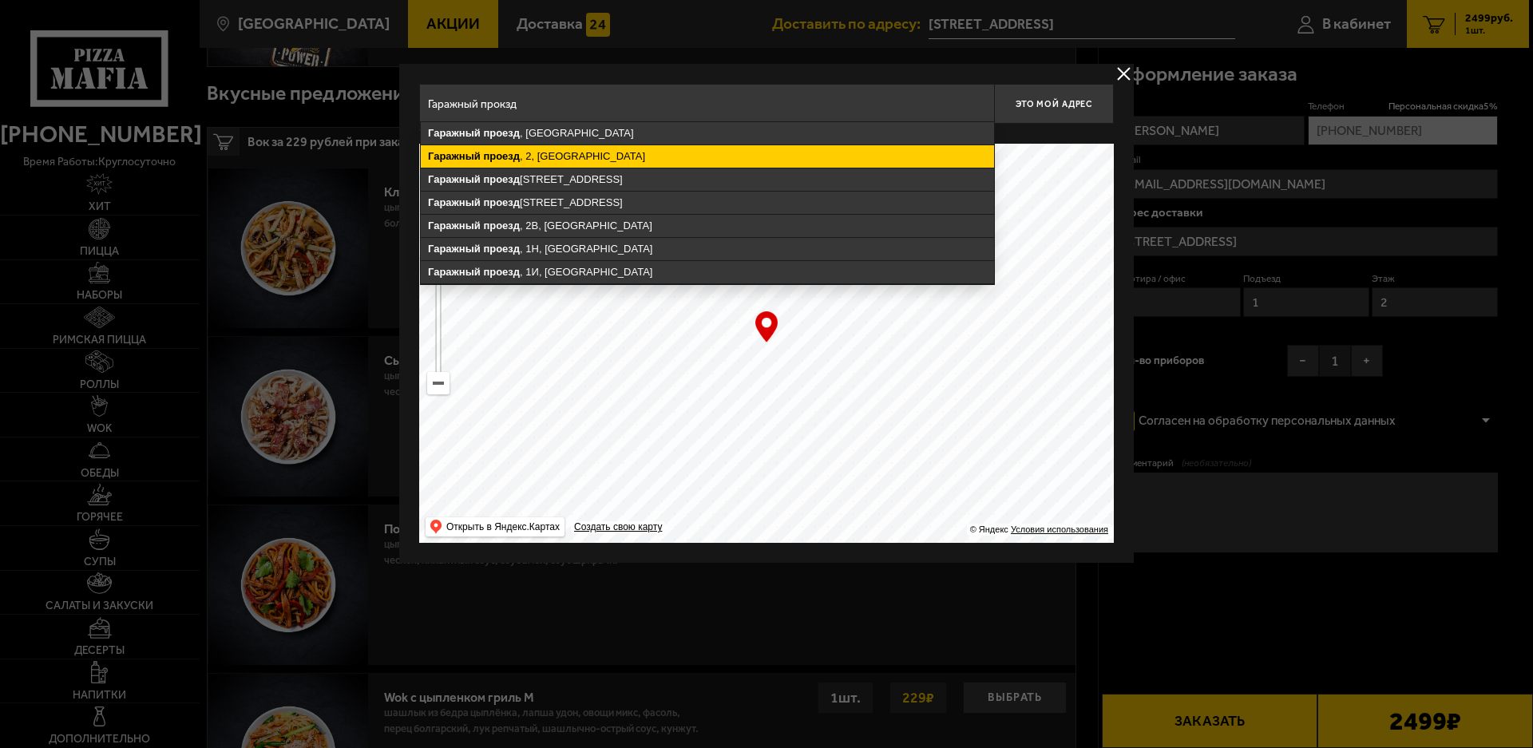
click at [557, 160] on ymaps "[STREET_ADDRESS]" at bounding box center [707, 156] width 573 height 22
type input "[STREET_ADDRESS]"
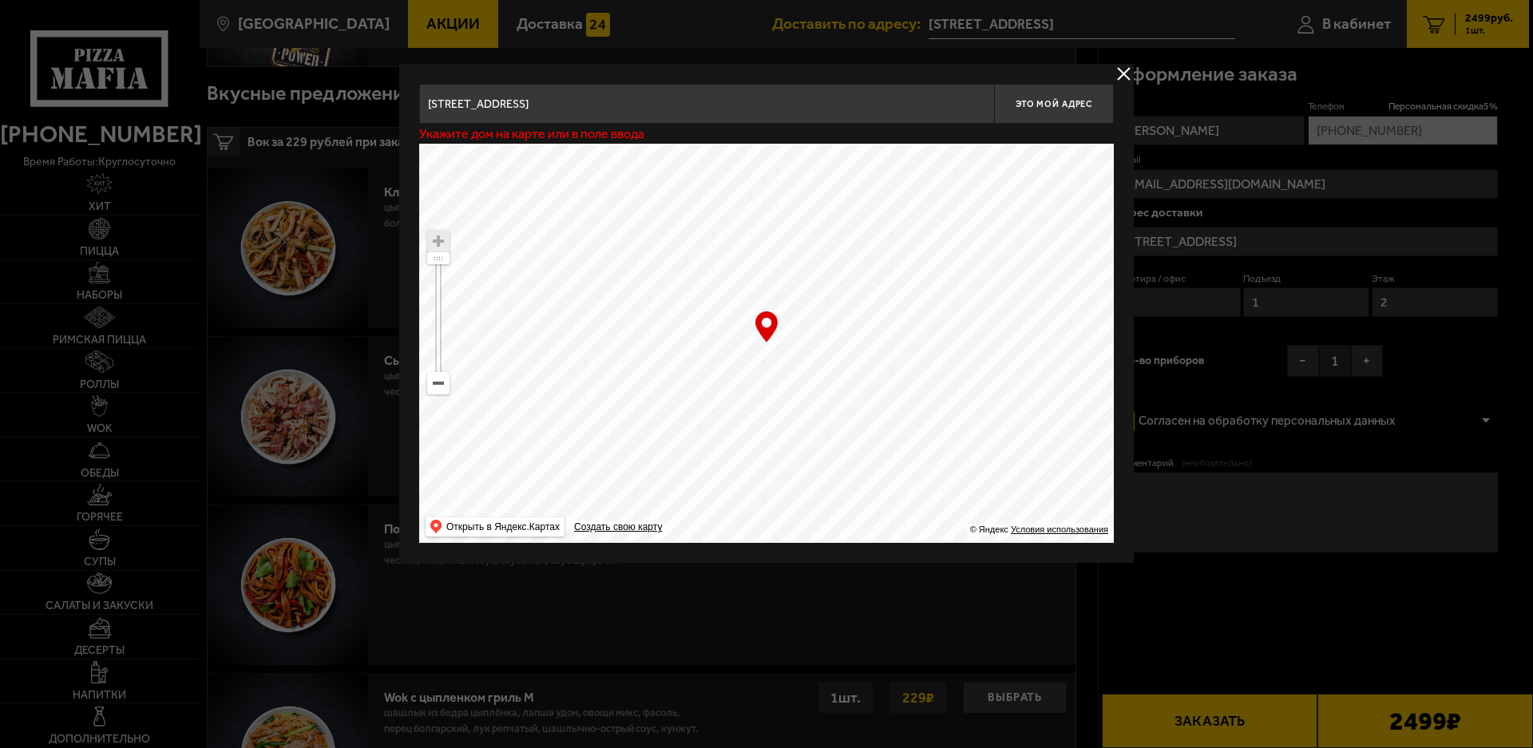
type input "[STREET_ADDRESS]"
click at [635, 109] on input "[STREET_ADDRESS]" at bounding box center [706, 104] width 575 height 40
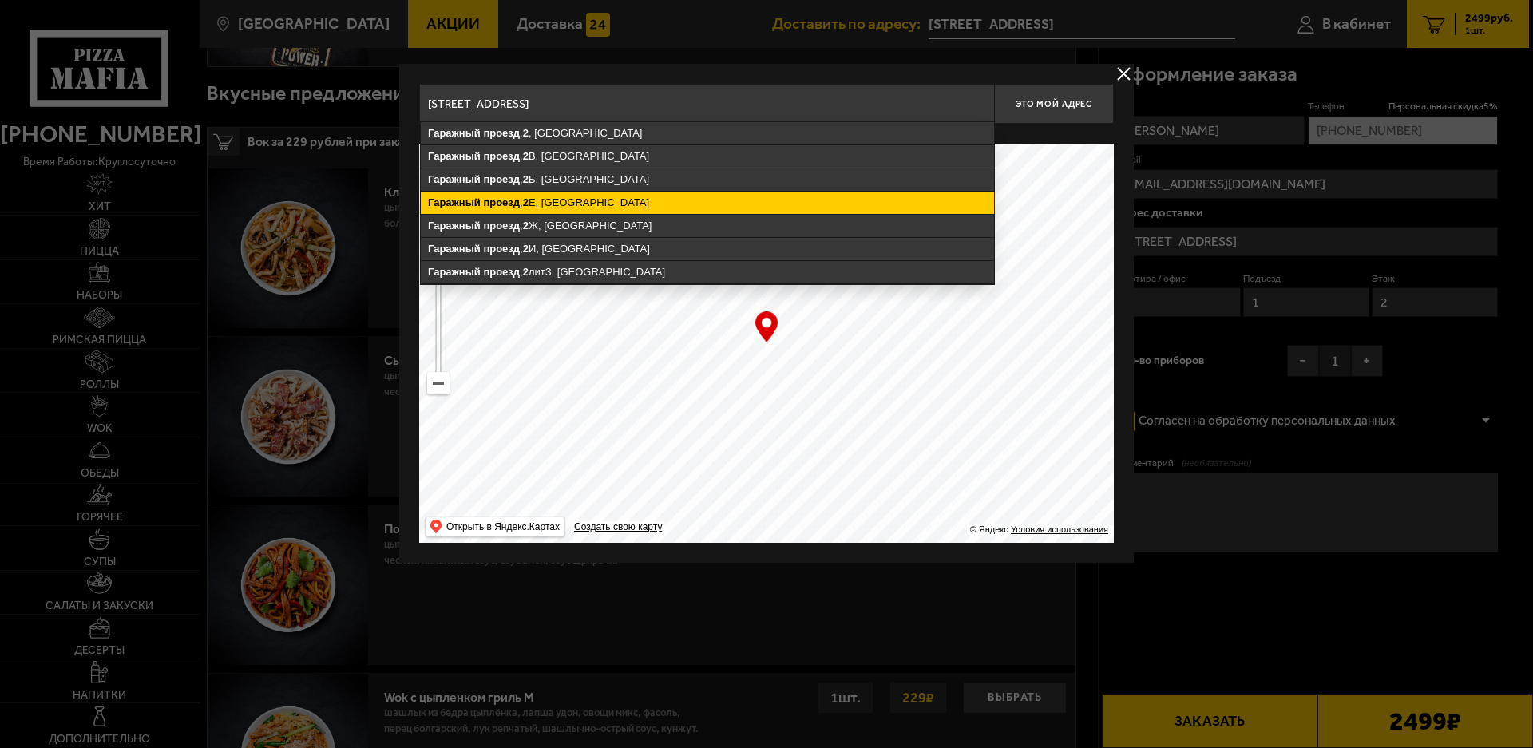
click at [517, 203] on ymaps "проезд" at bounding box center [501, 202] width 37 height 12
type input "[STREET_ADDRESS]"
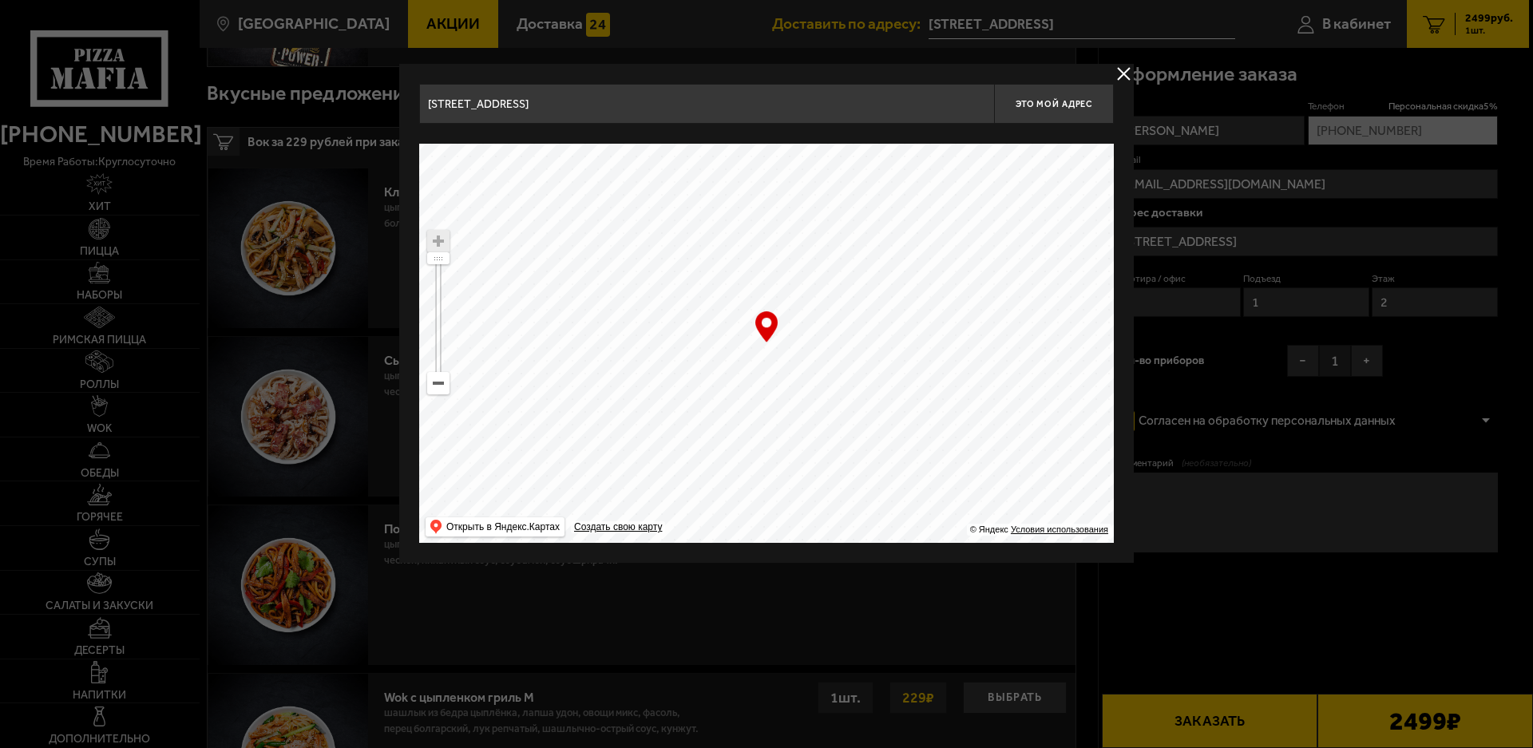
type input "[STREET_ADDRESS]"
click at [1077, 108] on span "Это мой адрес" at bounding box center [1054, 104] width 77 height 10
click at [1117, 70] on button "delivery type" at bounding box center [1124, 74] width 20 height 20
